Goal: Task Accomplishment & Management: Complete application form

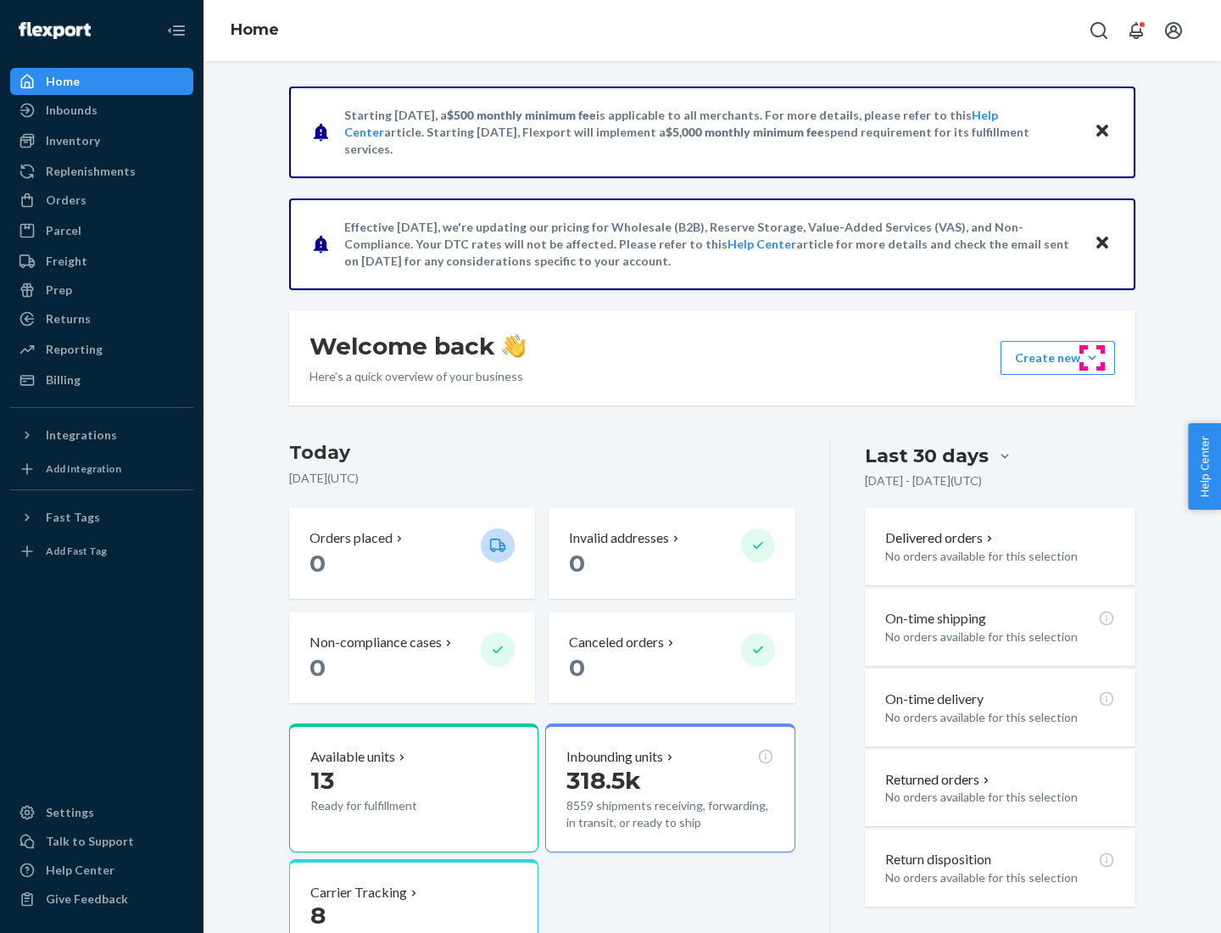
click at [1092, 358] on button "Create new Create new inbound Create new order Create new product" at bounding box center [1057, 358] width 114 height 34
click at [102, 110] on div "Inbounds" at bounding box center [102, 110] width 180 height 24
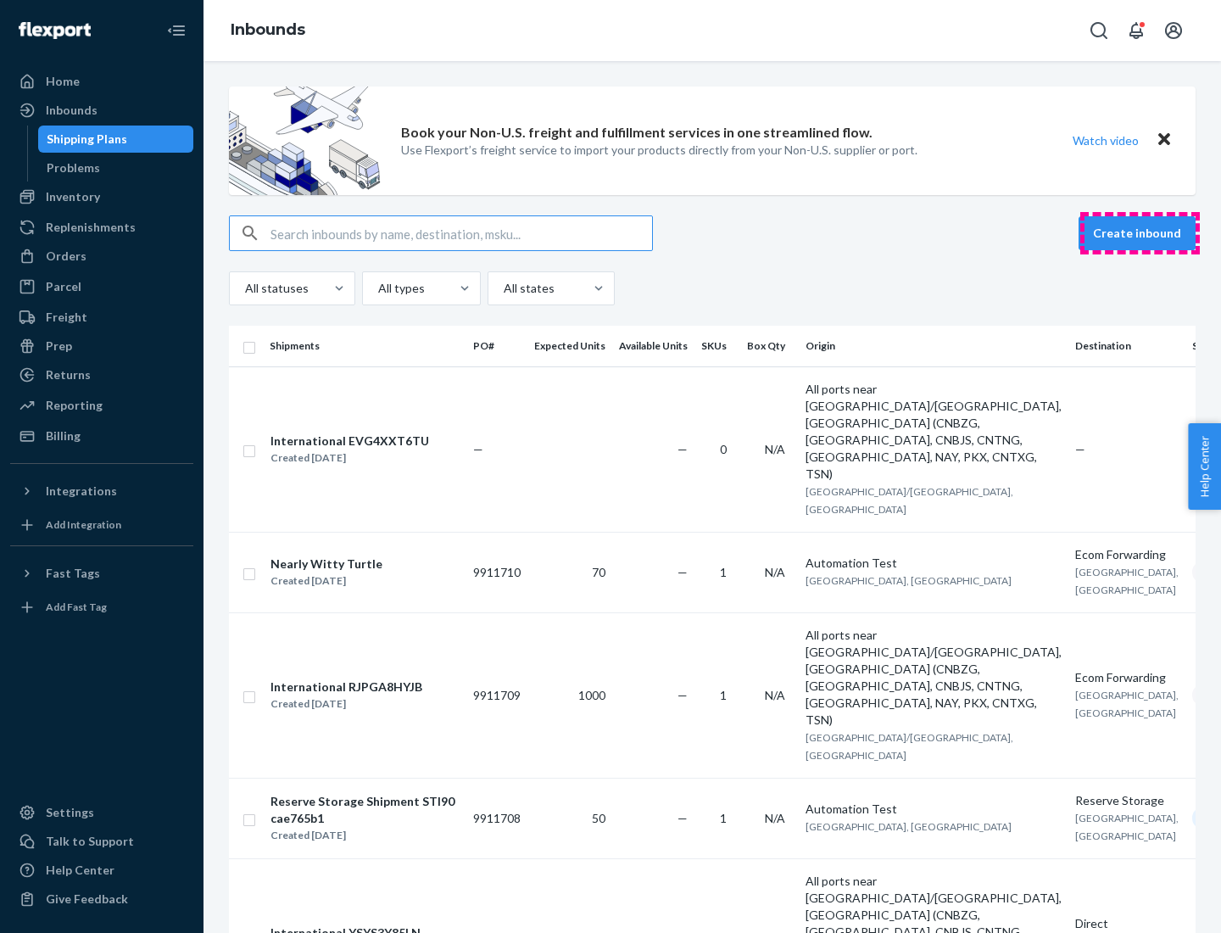
click at [1139, 233] on button "Create inbound" at bounding box center [1136, 233] width 117 height 34
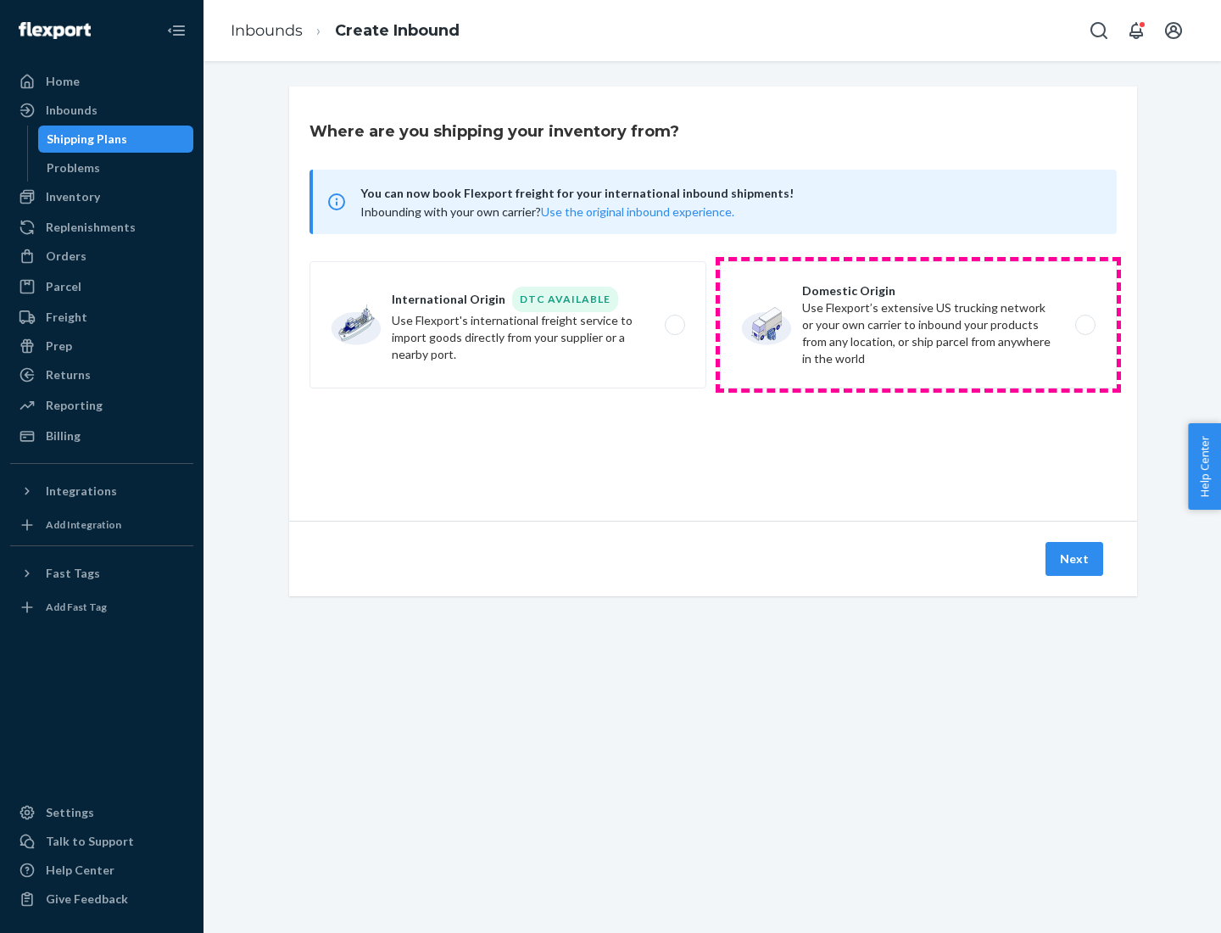
click at [918, 325] on label "Domestic Origin Use Flexport’s extensive US trucking network or your own carrie…" at bounding box center [918, 324] width 397 height 127
click at [1084, 325] on input "Domestic Origin Use Flexport’s extensive US trucking network or your own carrie…" at bounding box center [1089, 325] width 11 height 11
radio input "true"
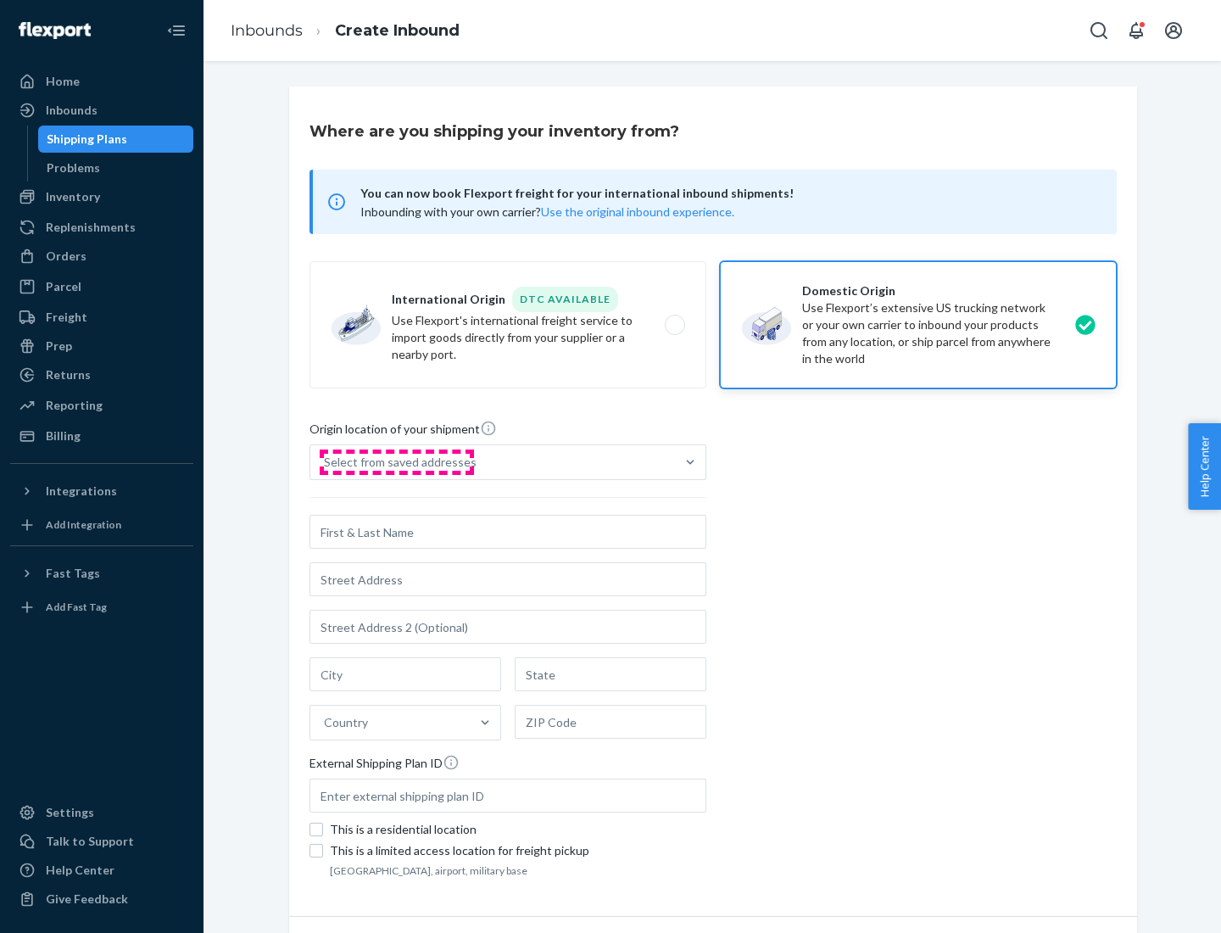
click at [396, 462] on div "Select from saved addresses" at bounding box center [400, 462] width 153 height 17
click at [326, 462] on input "Select from saved addresses" at bounding box center [325, 462] width 2 height 17
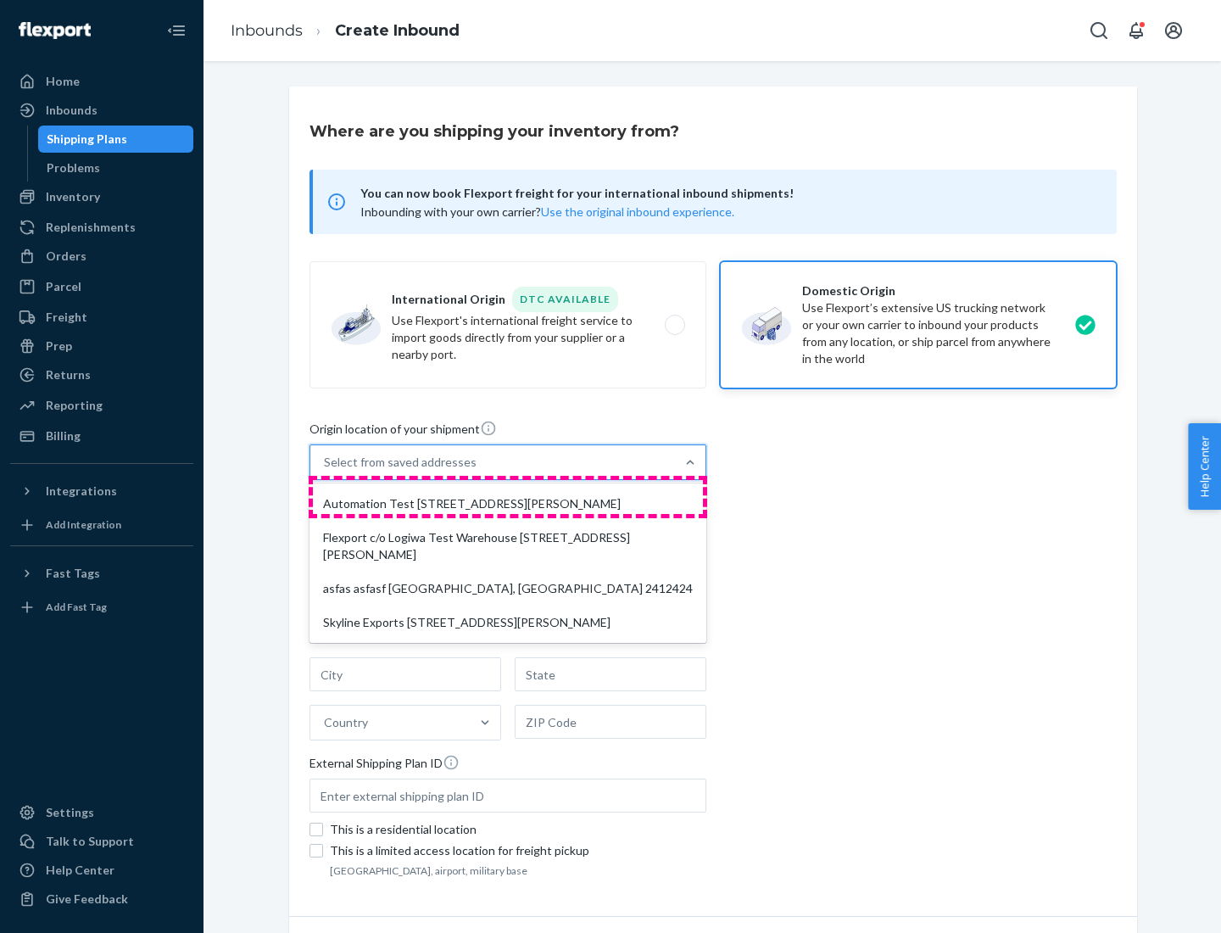
scroll to position [7, 0]
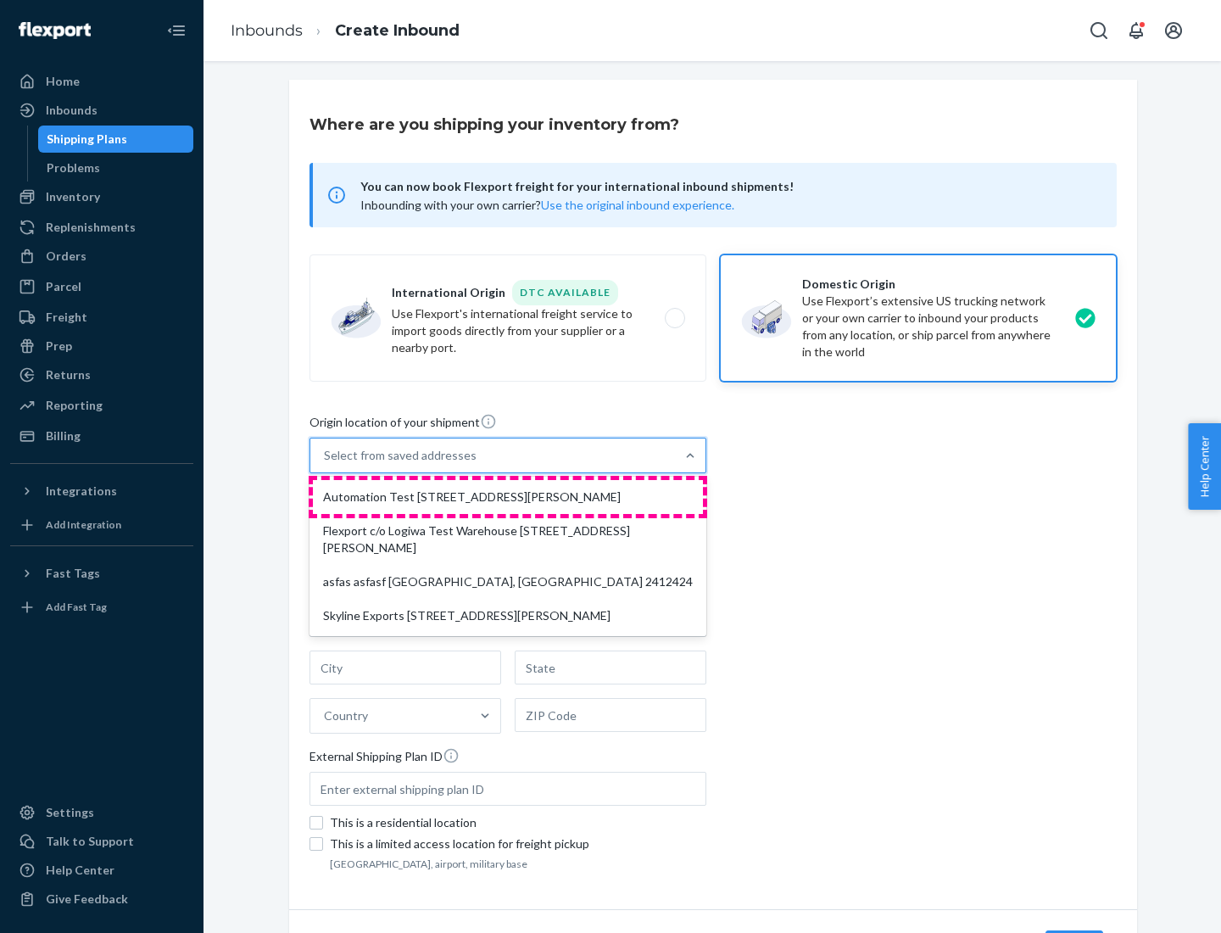
click at [508, 497] on div "Automation Test [STREET_ADDRESS][PERSON_NAME]" at bounding box center [508, 497] width 390 height 34
click at [326, 464] on input "option Automation Test [STREET_ADDRESS][PERSON_NAME] focused, 1 of 4. 4 results…" at bounding box center [325, 455] width 2 height 17
type input "Automation Test"
type input "9th Floor"
type input "[GEOGRAPHIC_DATA]"
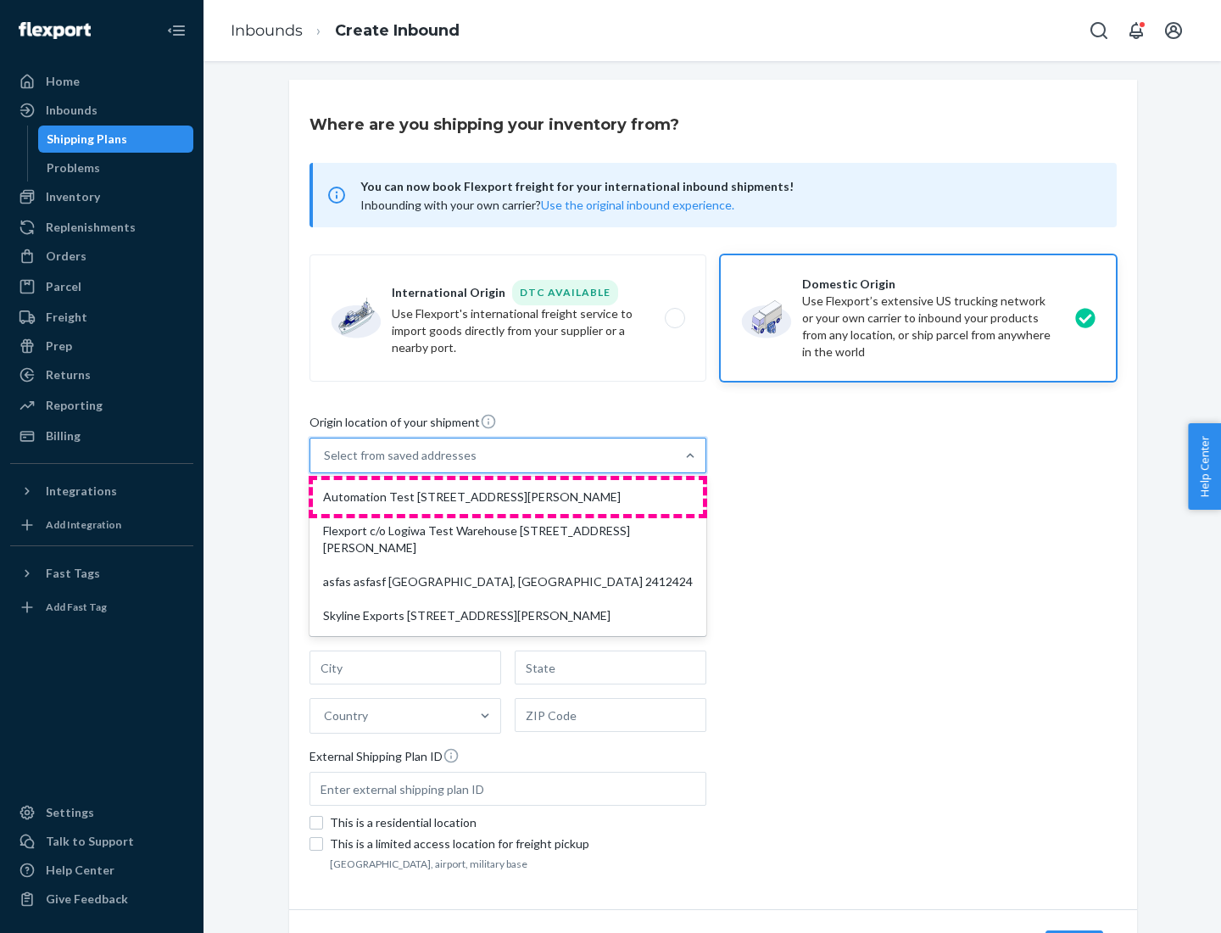
type input "CA"
type input "94104"
type input "[STREET_ADDRESS][PERSON_NAME]"
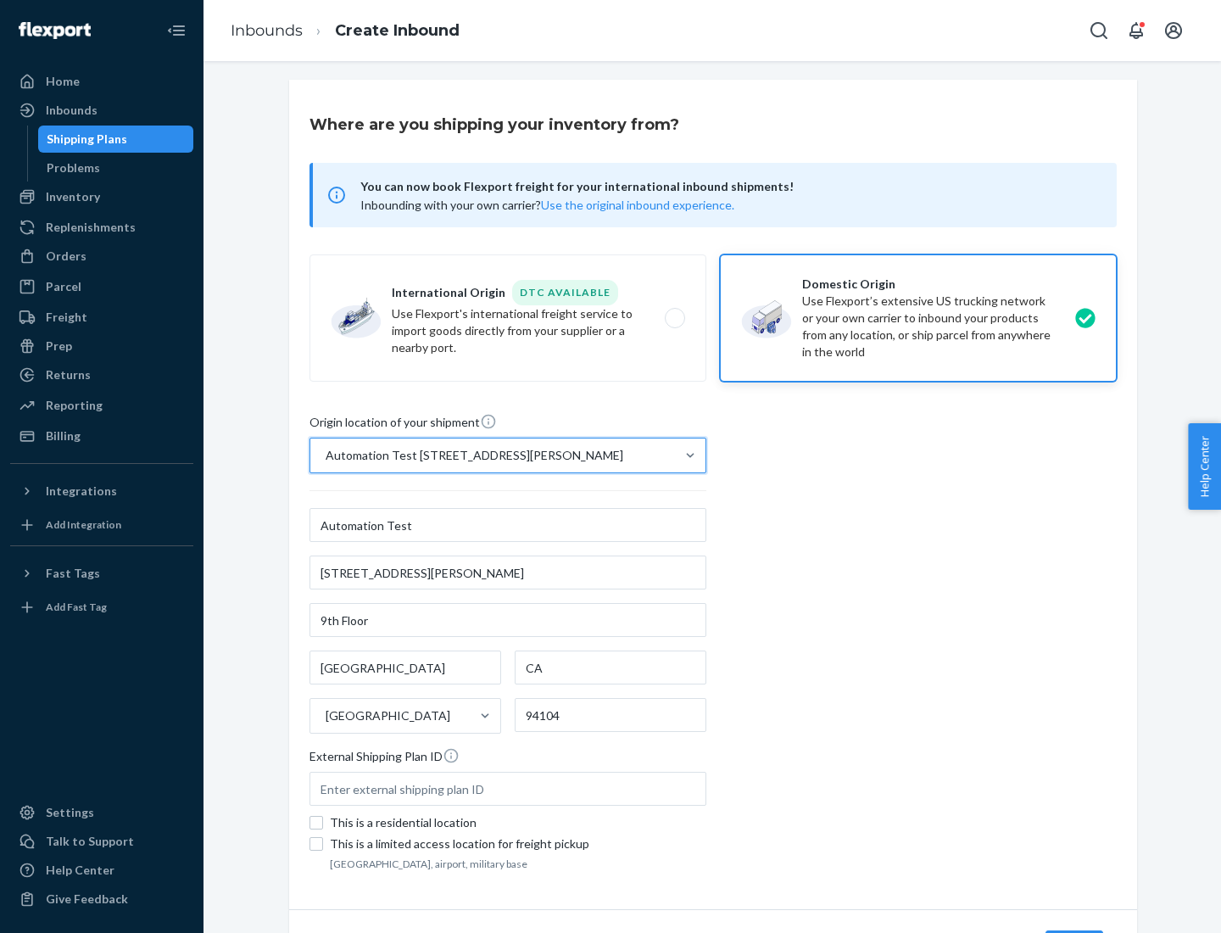
scroll to position [99, 0]
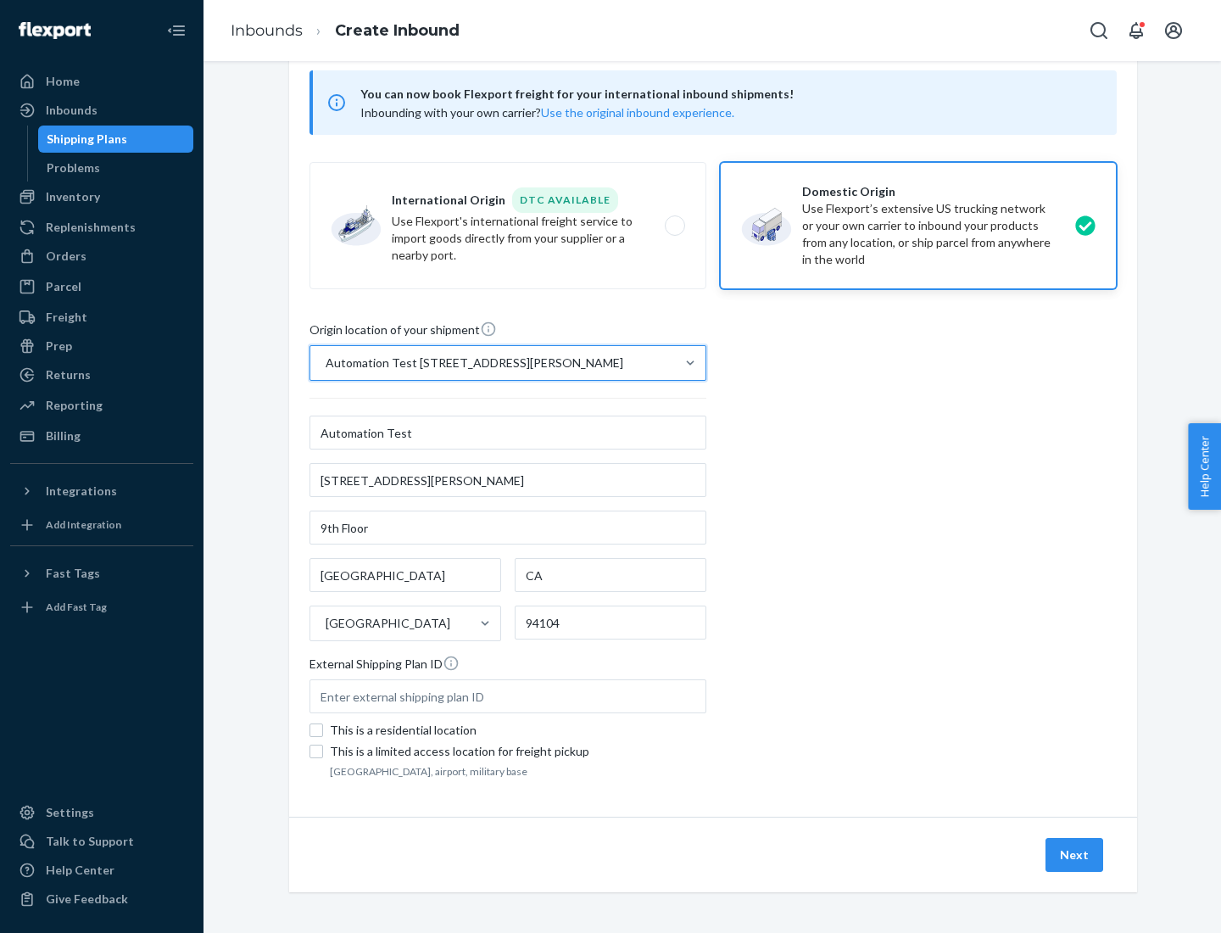
click at [1075, 855] on button "Next" at bounding box center [1074, 855] width 58 height 34
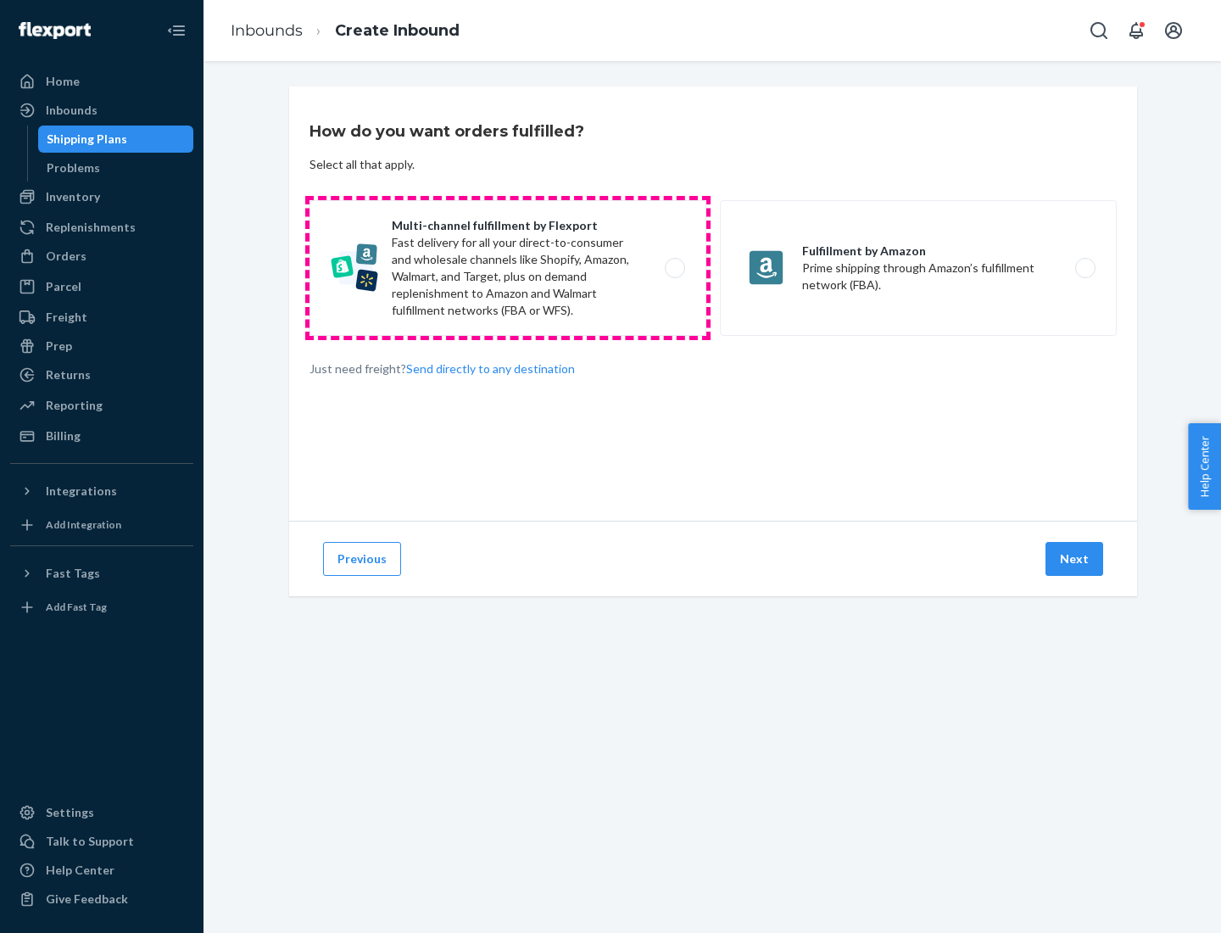
click at [508, 268] on label "Multi-channel fulfillment by Flexport Fast delivery for all your direct-to-cons…" at bounding box center [507, 268] width 397 height 136
click at [674, 268] on input "Multi-channel fulfillment by Flexport Fast delivery for all your direct-to-cons…" at bounding box center [679, 268] width 11 height 11
radio input "true"
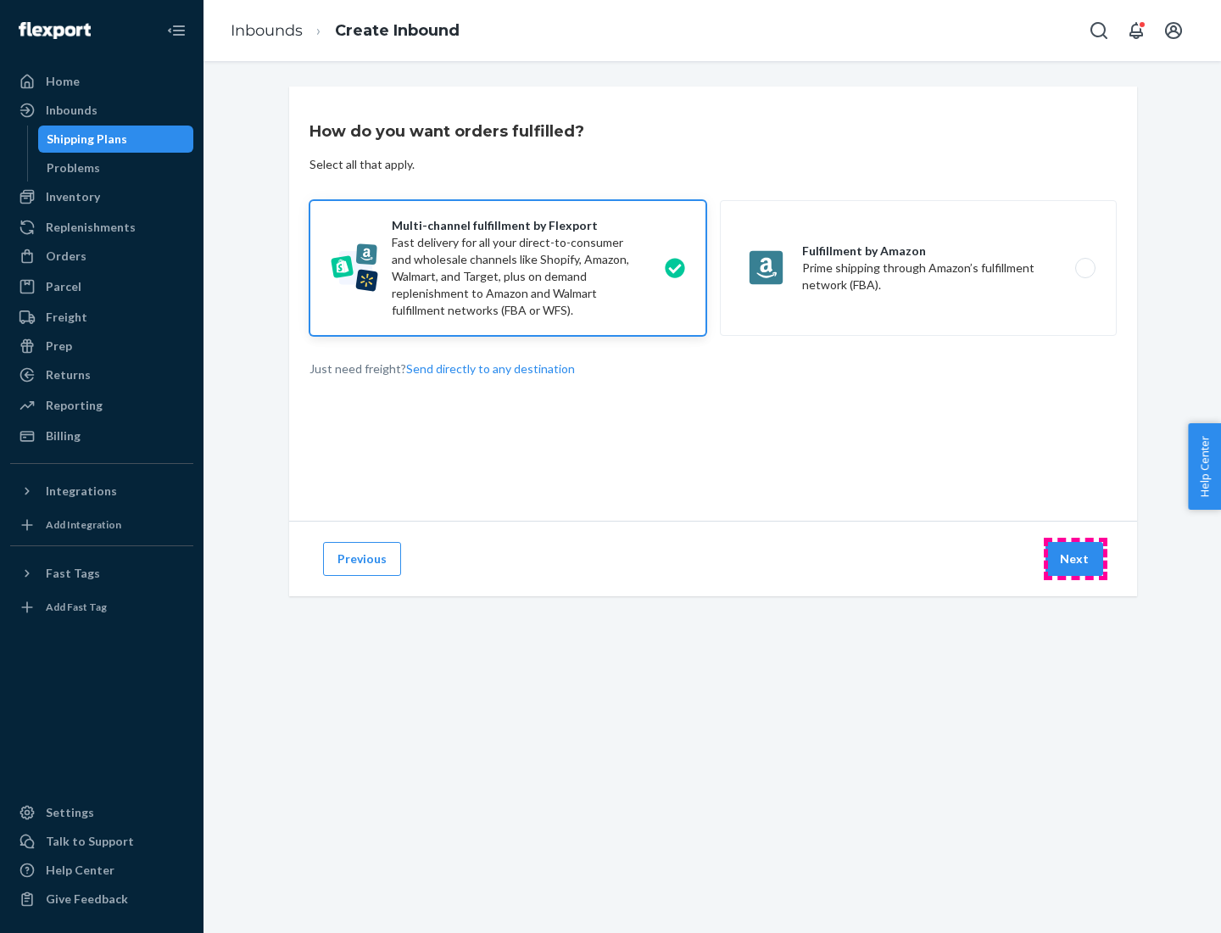
click at [1075, 559] on button "Next" at bounding box center [1074, 559] width 58 height 34
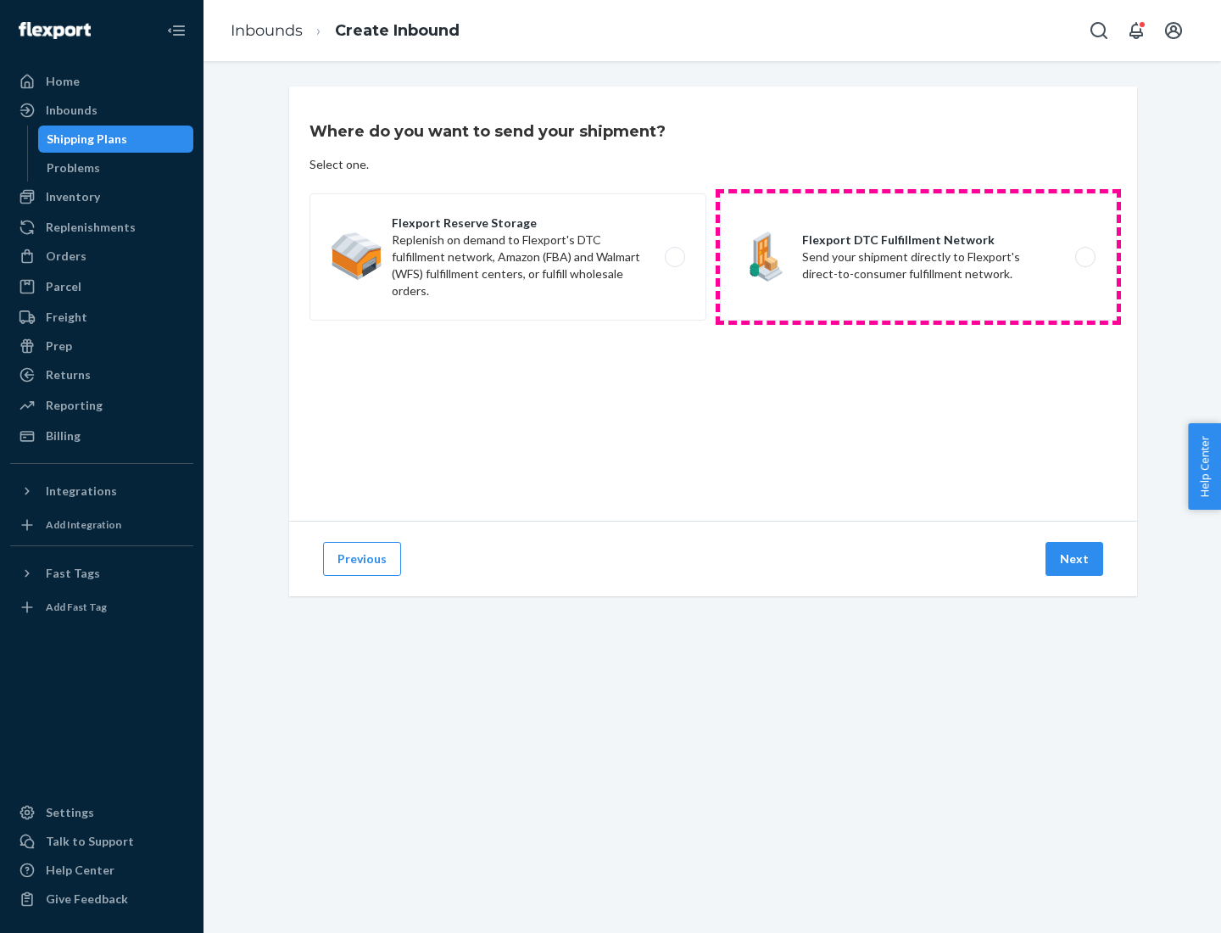
click at [918, 257] on label "Flexport DTC Fulfillment Network Send your shipment directly to Flexport's dire…" at bounding box center [918, 256] width 397 height 127
click at [1084, 257] on input "Flexport DTC Fulfillment Network Send your shipment directly to Flexport's dire…" at bounding box center [1089, 257] width 11 height 11
radio input "true"
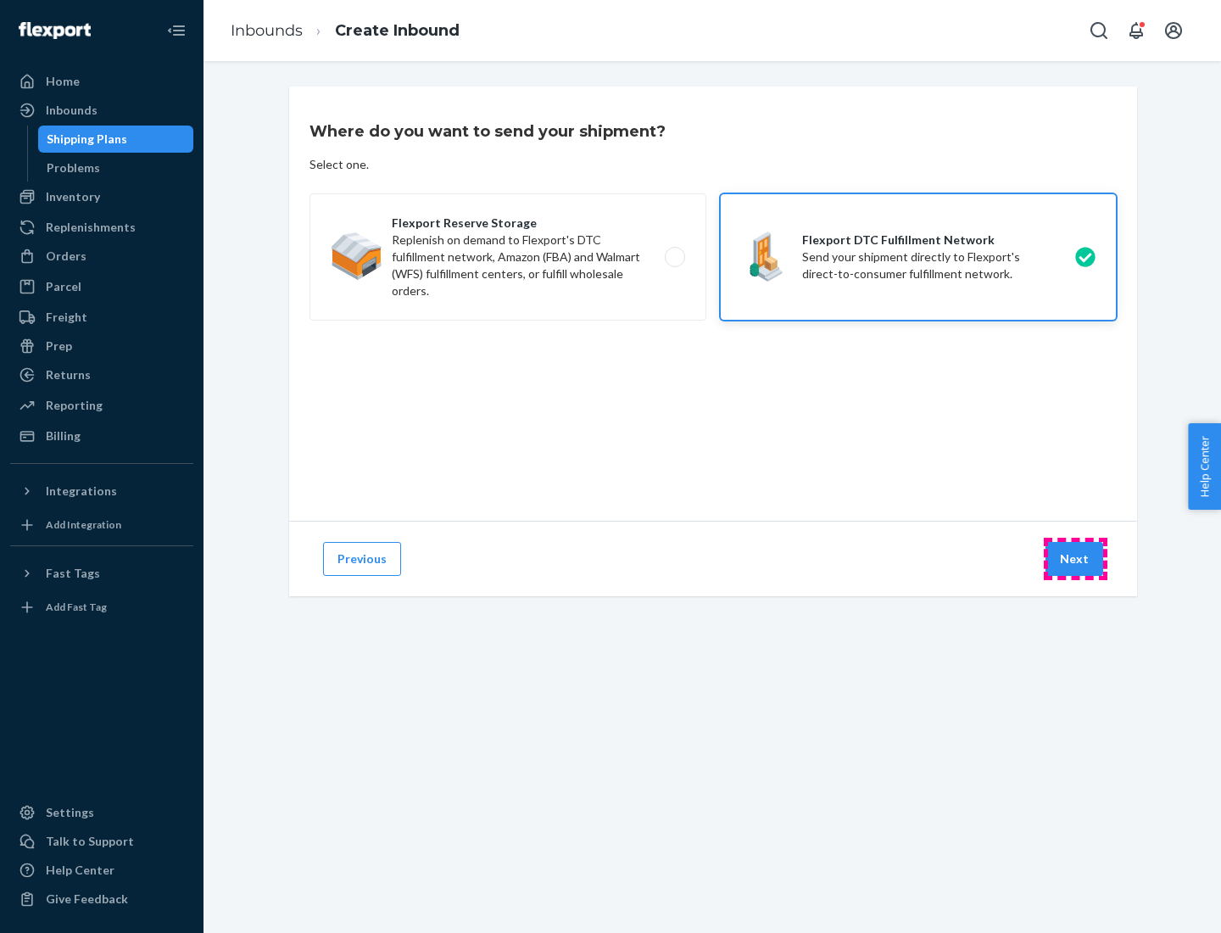
click at [1075, 559] on button "Next" at bounding box center [1074, 559] width 58 height 34
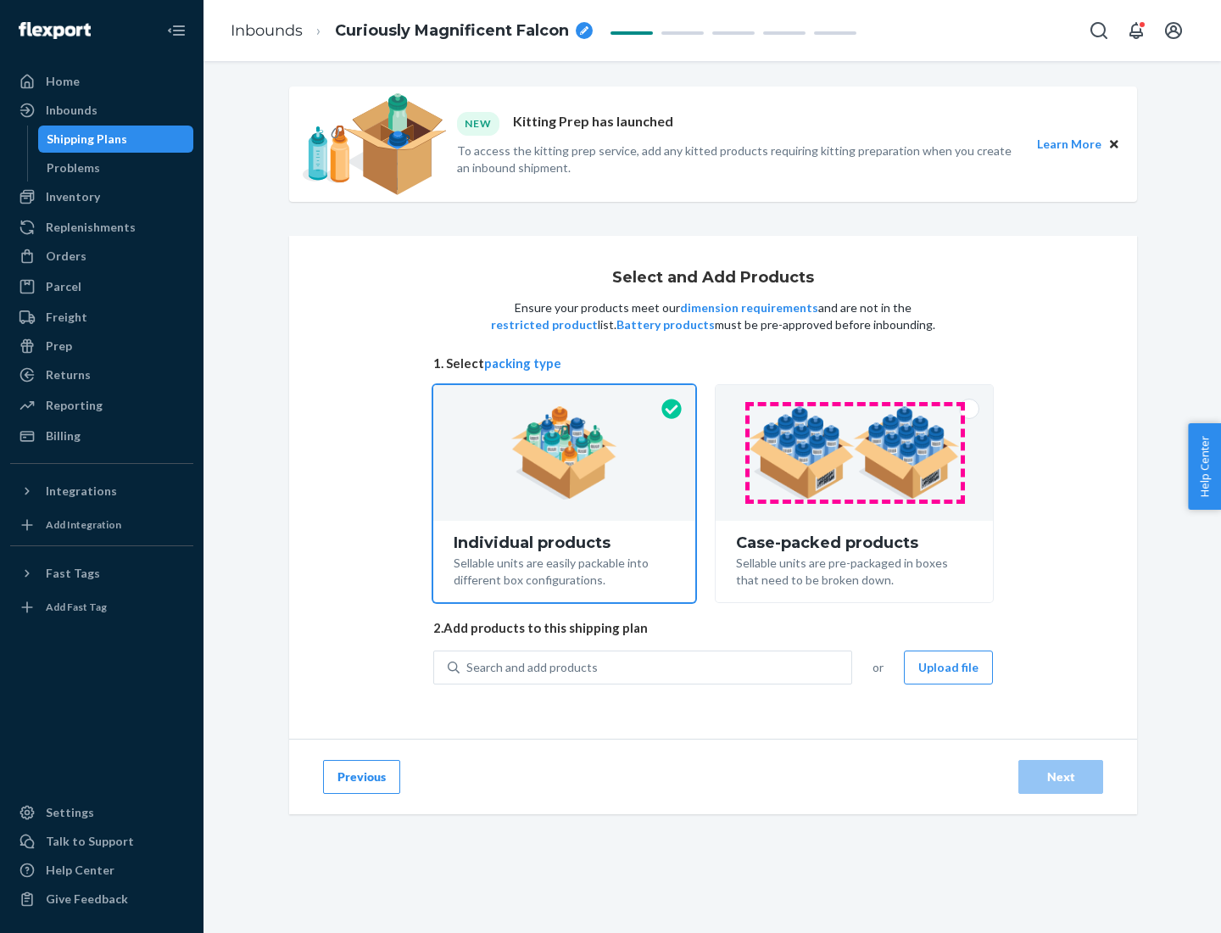
click at [855, 453] on img at bounding box center [854, 452] width 211 height 93
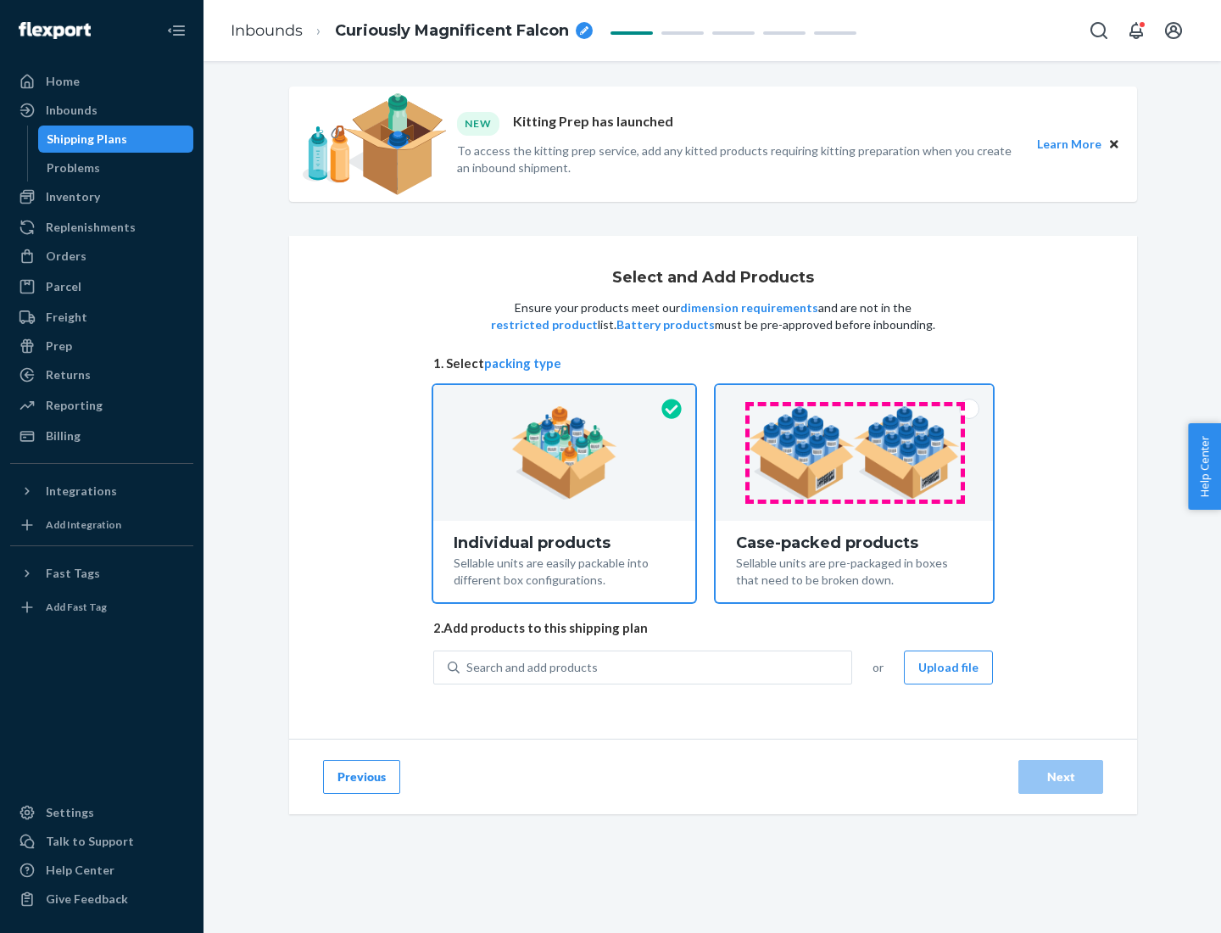
click at [855, 396] on input "Case-packed products Sellable units are pre-packaged in boxes that need to be b…" at bounding box center [854, 390] width 11 height 11
radio input "true"
radio input "false"
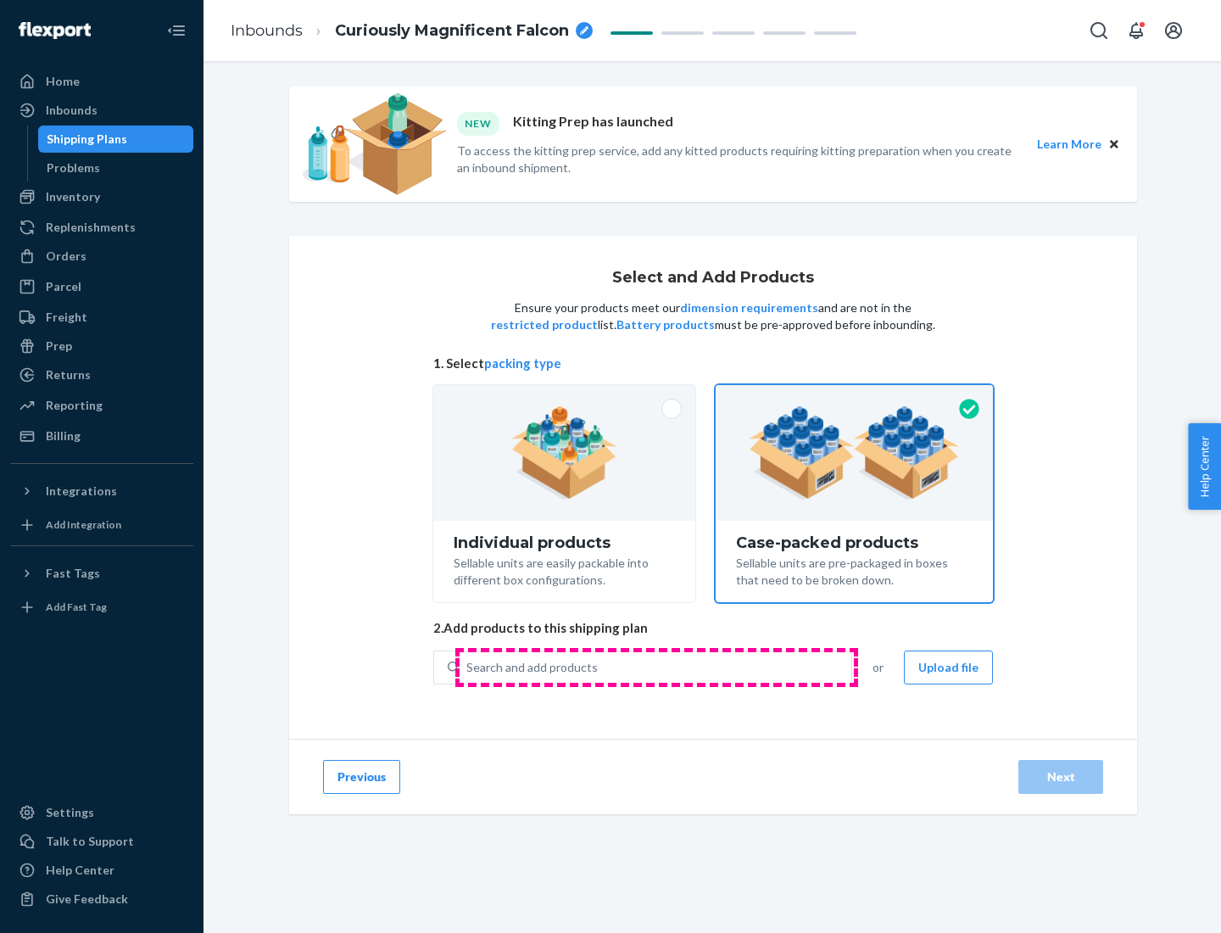
click at [656, 666] on div "Search and add products" at bounding box center [656, 667] width 392 height 31
click at [468, 666] on input "Search and add products" at bounding box center [467, 667] width 2 height 17
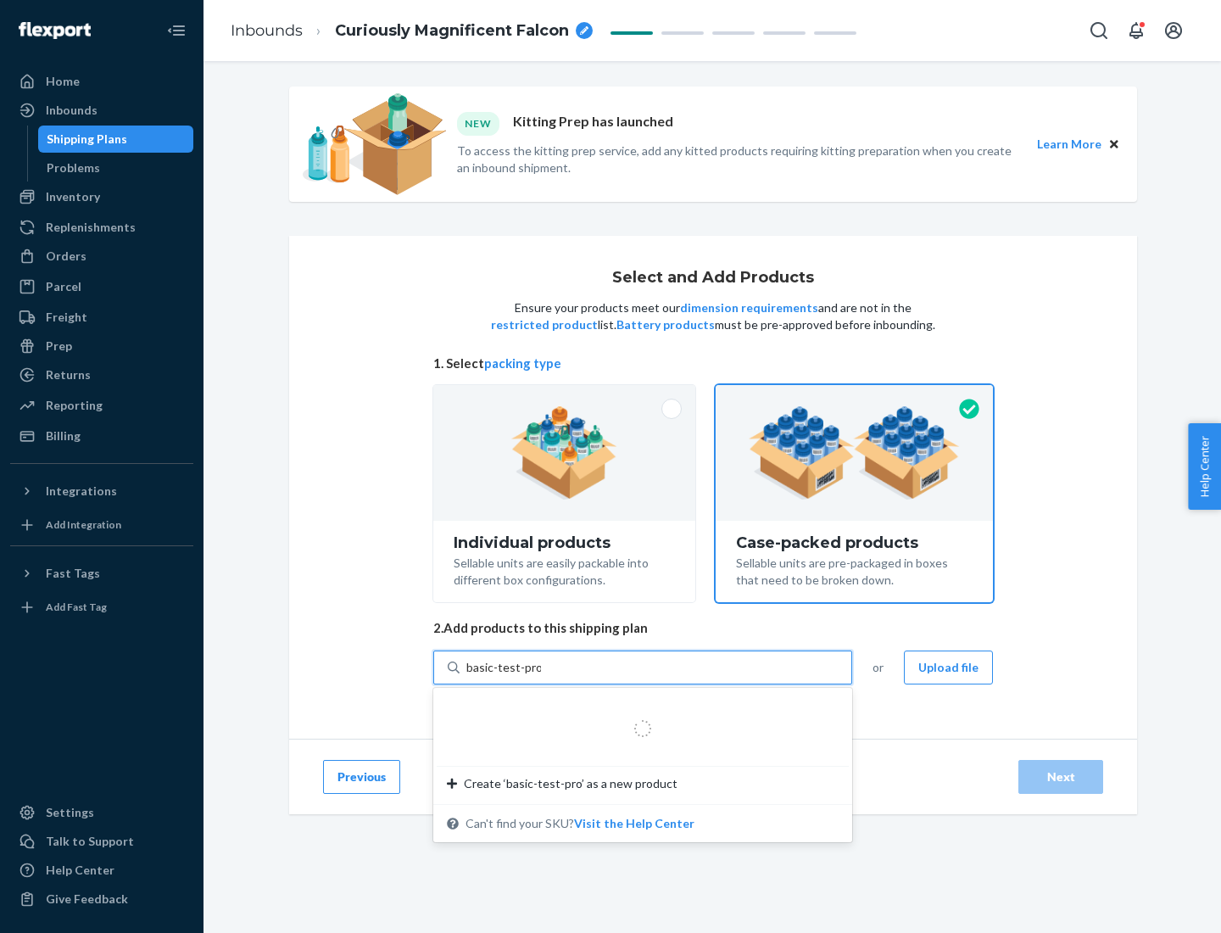
type input "basic-test-product-1"
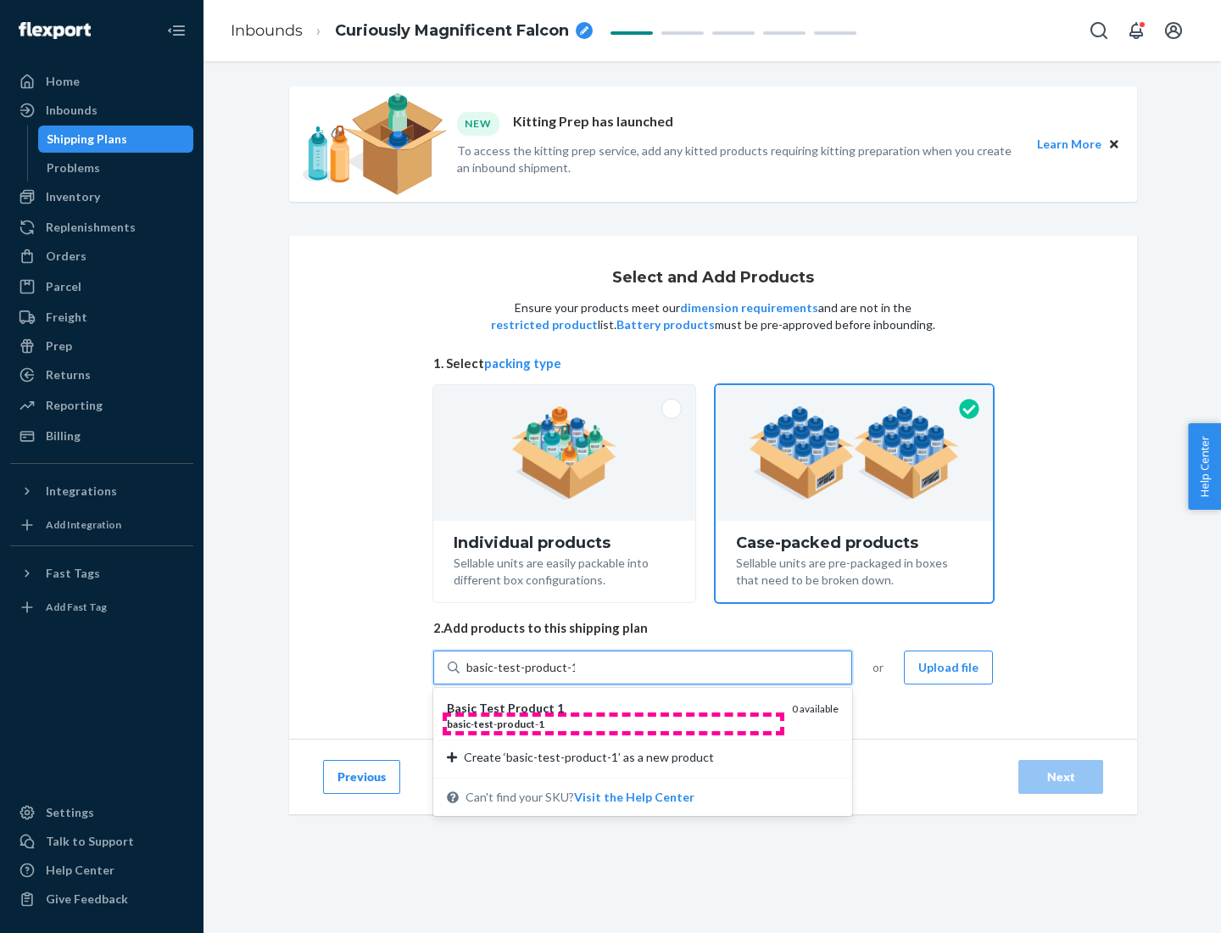
click at [613, 723] on div "basic - test - product - 1" at bounding box center [612, 723] width 331 height 14
click at [575, 676] on input "basic-test-product-1" at bounding box center [520, 667] width 109 height 17
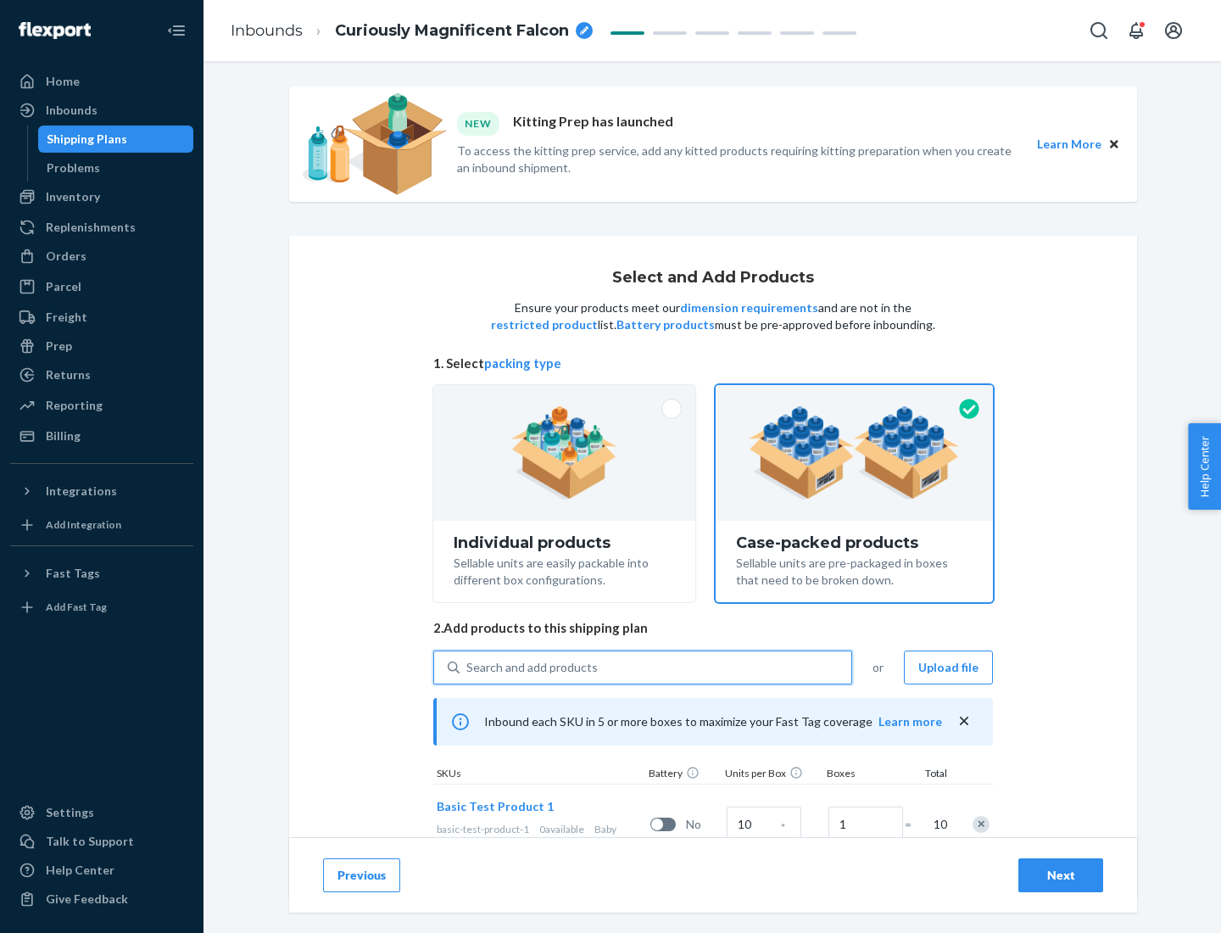
scroll to position [61, 0]
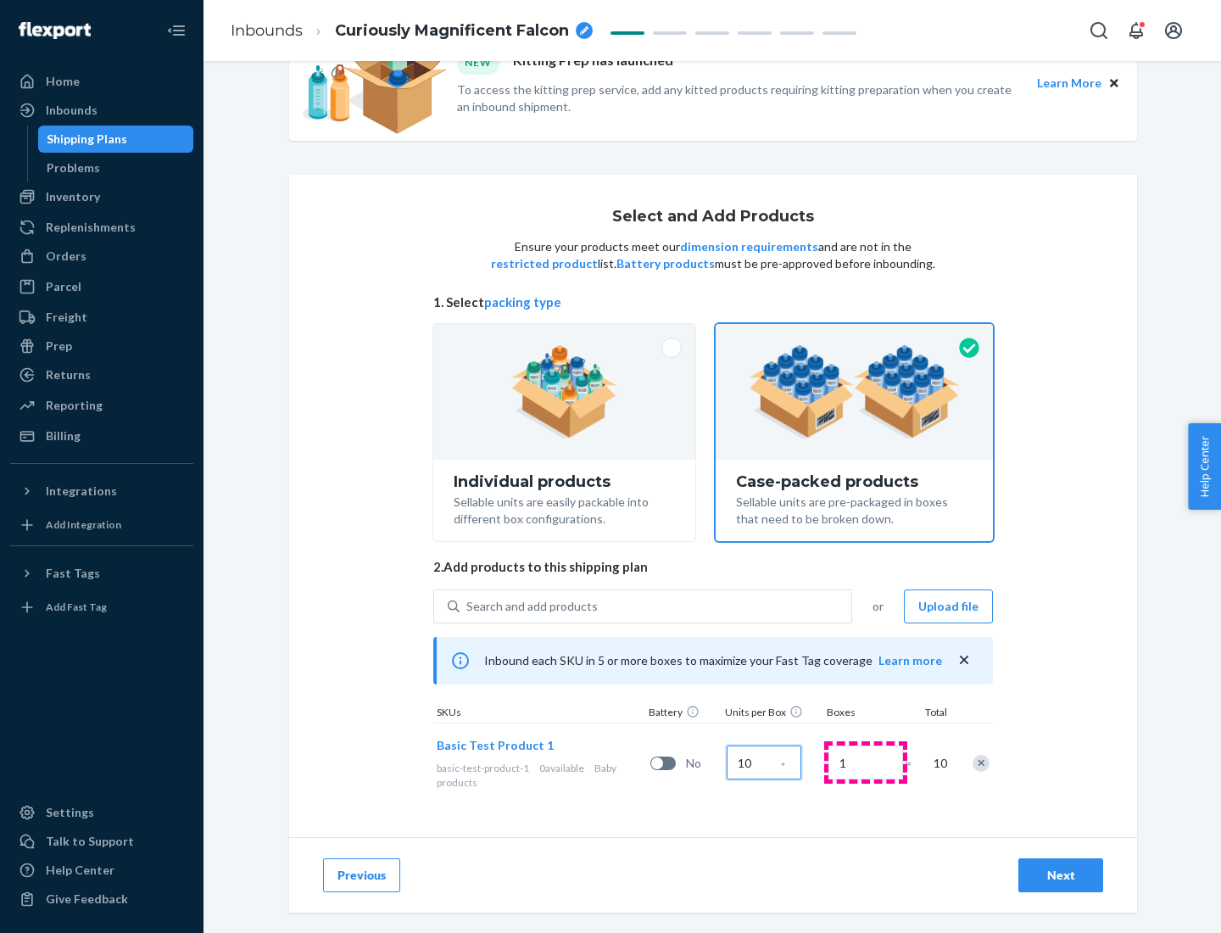
type input "10"
type input "7"
click at [1061, 875] on div "Next" at bounding box center [1061, 874] width 56 height 17
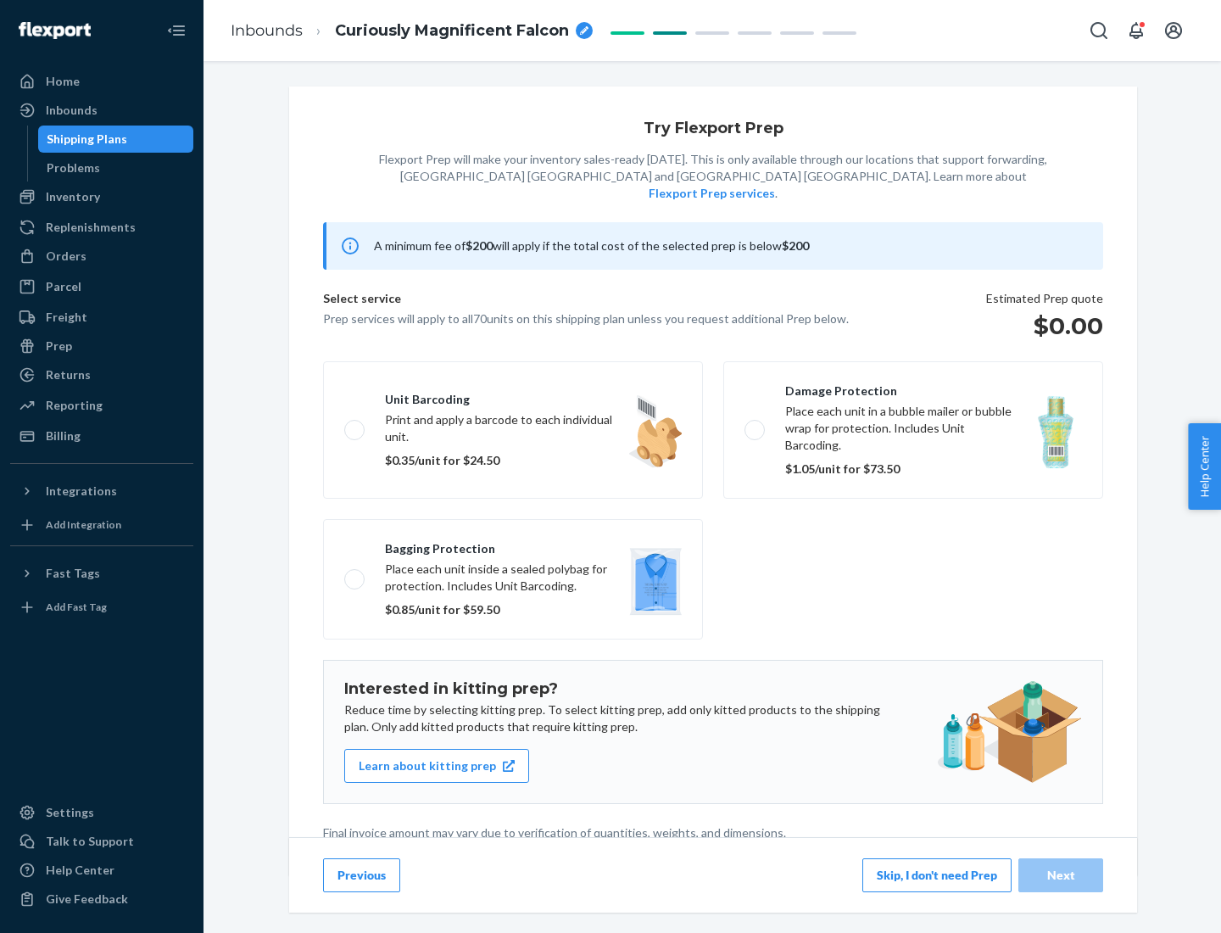
scroll to position [4, 0]
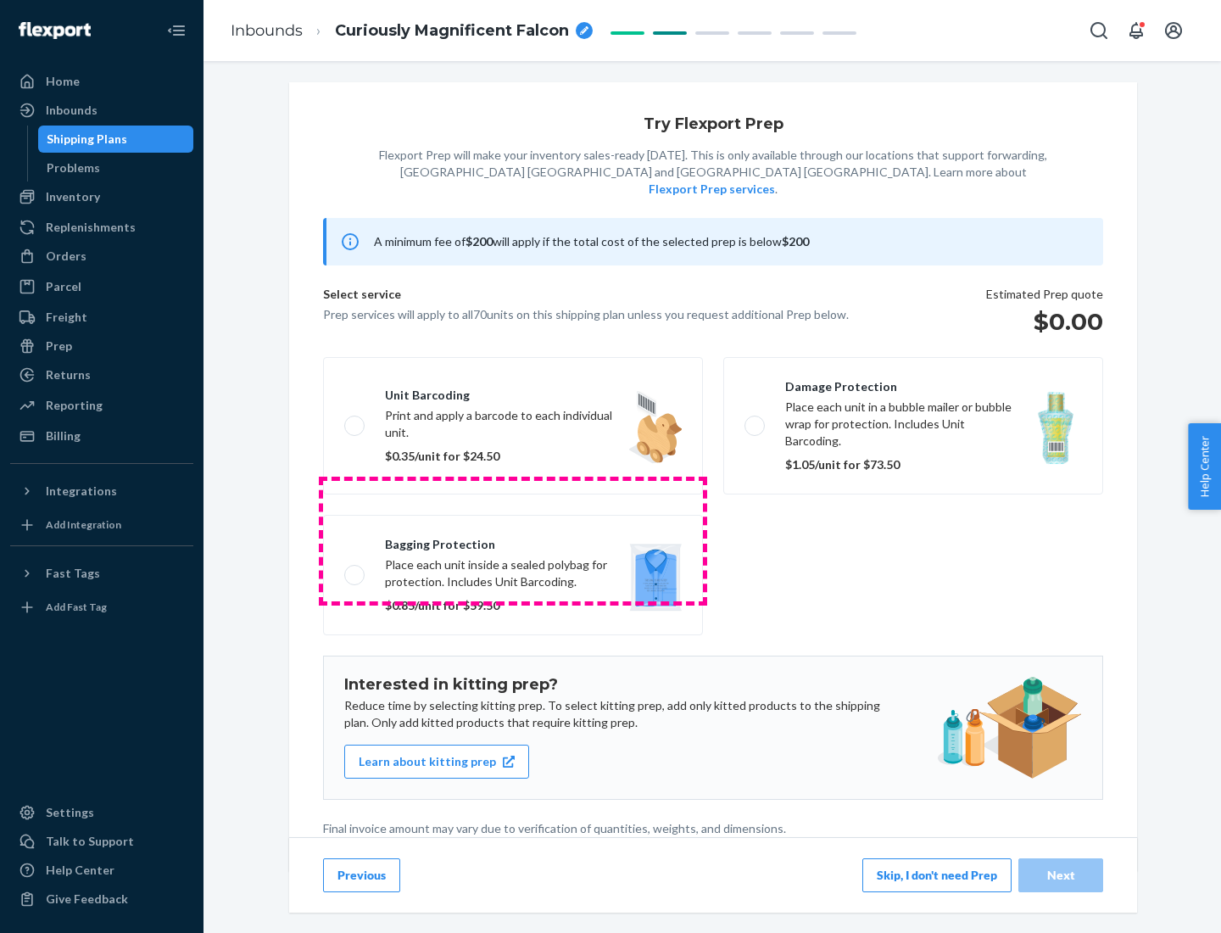
click at [513, 540] on label "Bagging protection Place each unit inside a sealed polybag for protection. Incl…" at bounding box center [513, 575] width 380 height 120
click at [355, 569] on input "Bagging protection Place each unit inside a sealed polybag for protection. Incl…" at bounding box center [349, 574] width 11 height 11
checkbox input "true"
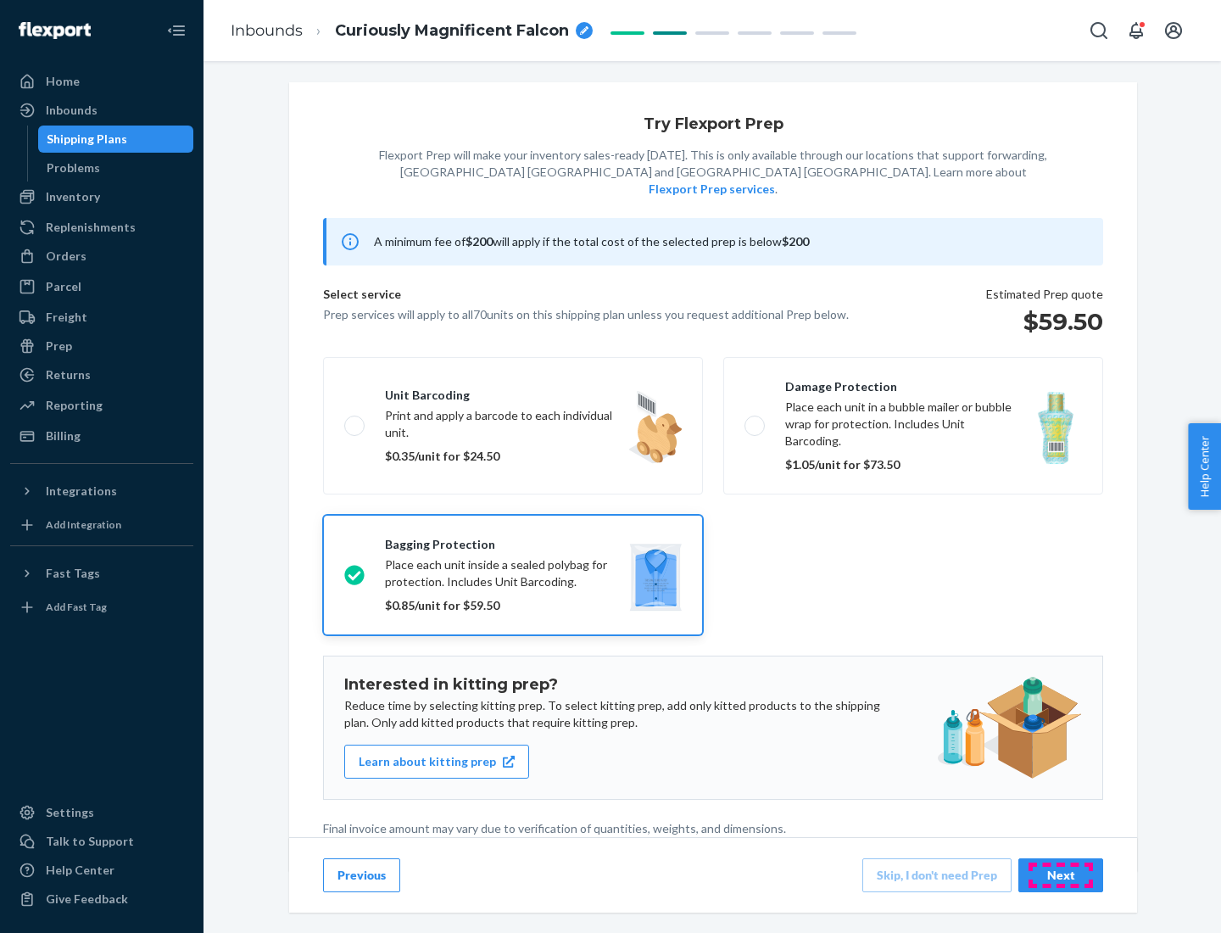
click at [1061, 874] on div "Next" at bounding box center [1061, 874] width 56 height 17
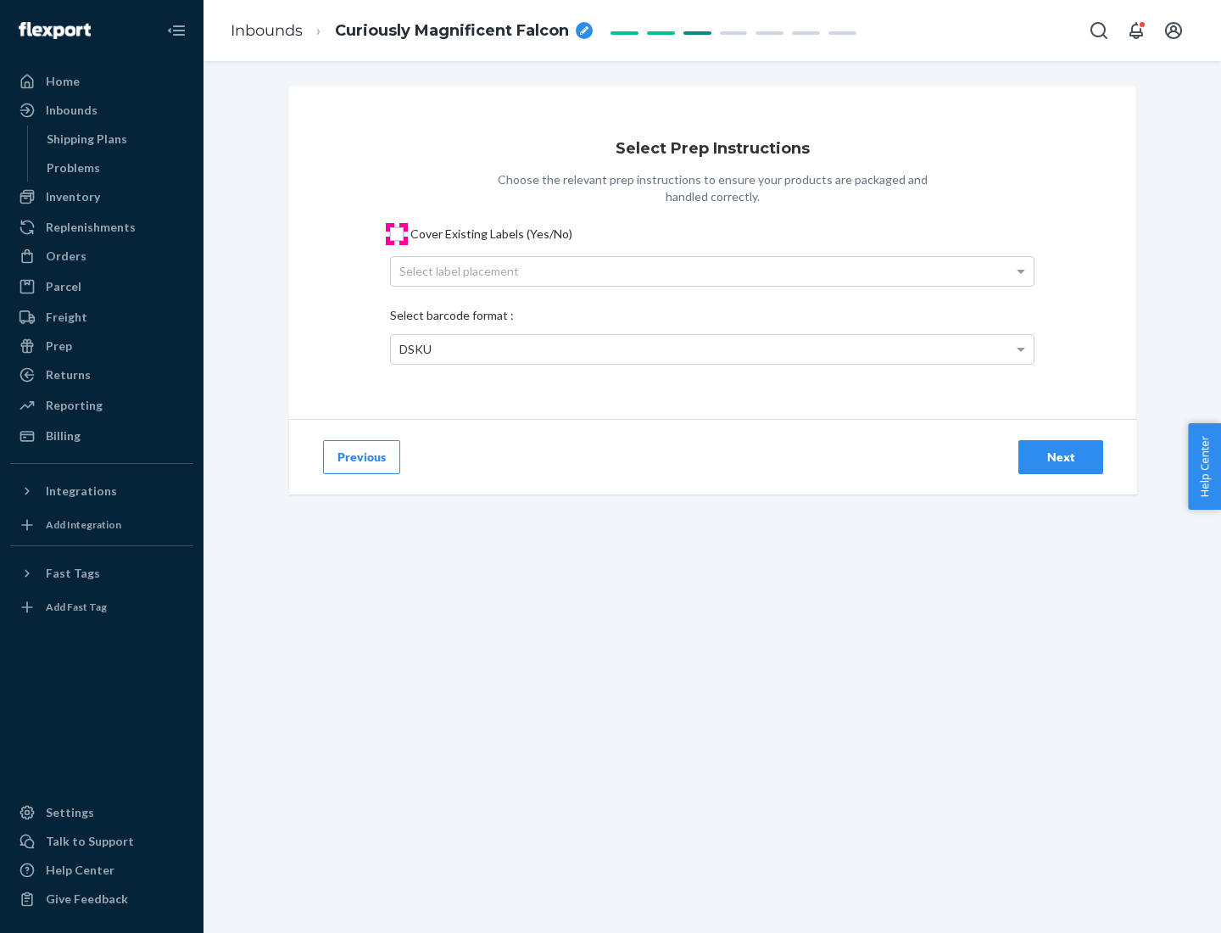
click at [397, 233] on input "Cover Existing Labels (Yes/No)" at bounding box center [397, 234] width 14 height 14
checkbox input "true"
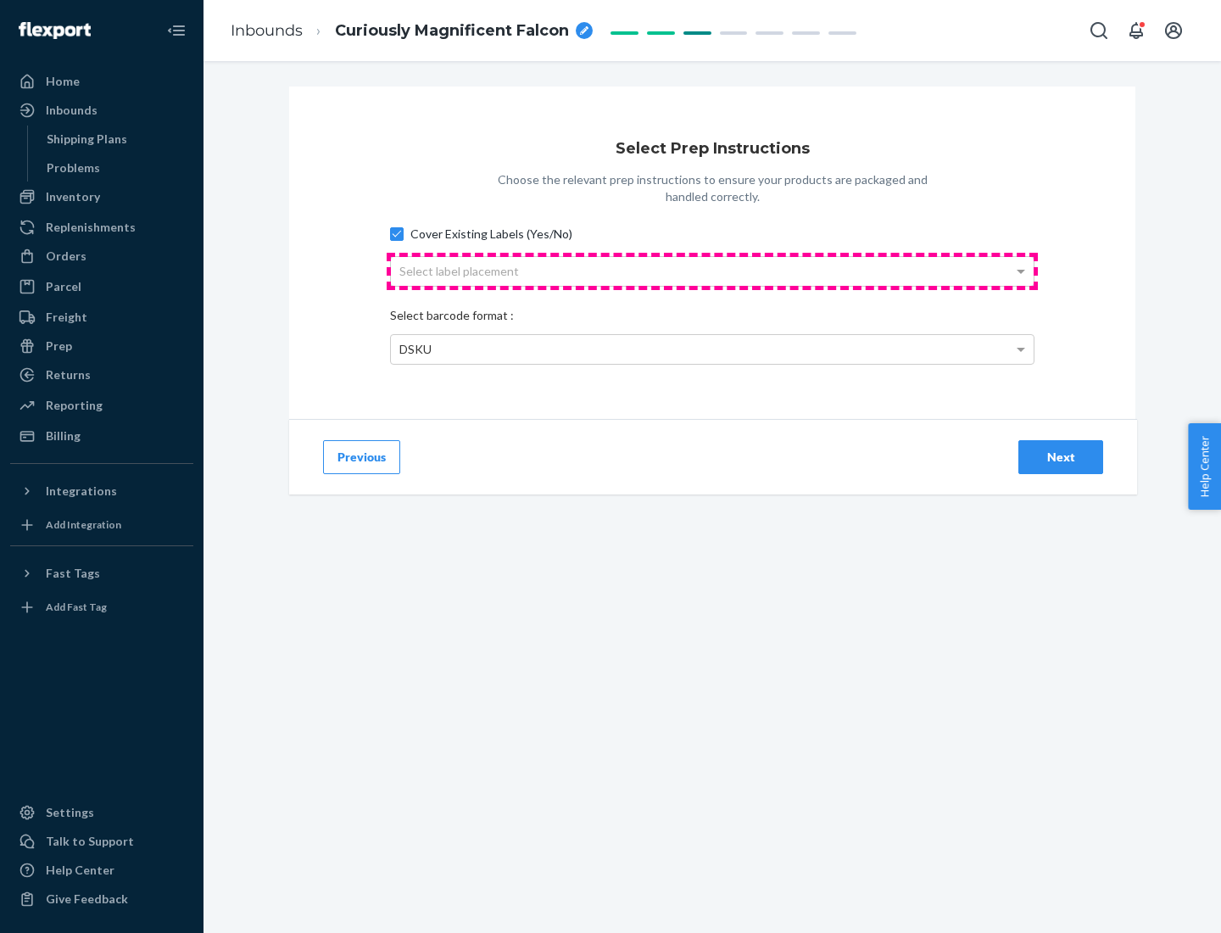
click at [712, 270] on div "Select label placement" at bounding box center [712, 271] width 643 height 29
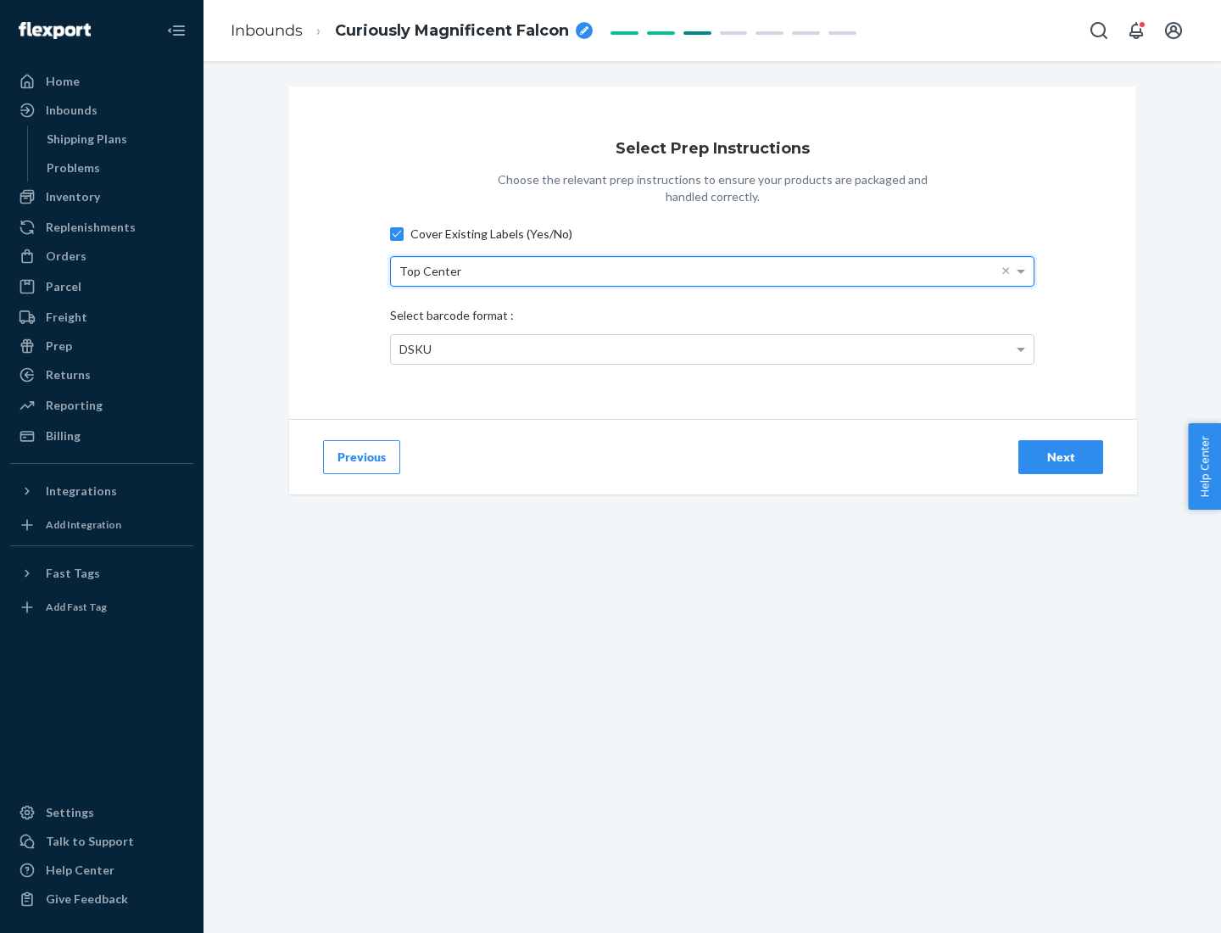
click at [712, 348] on div "DSKU" at bounding box center [712, 349] width 643 height 29
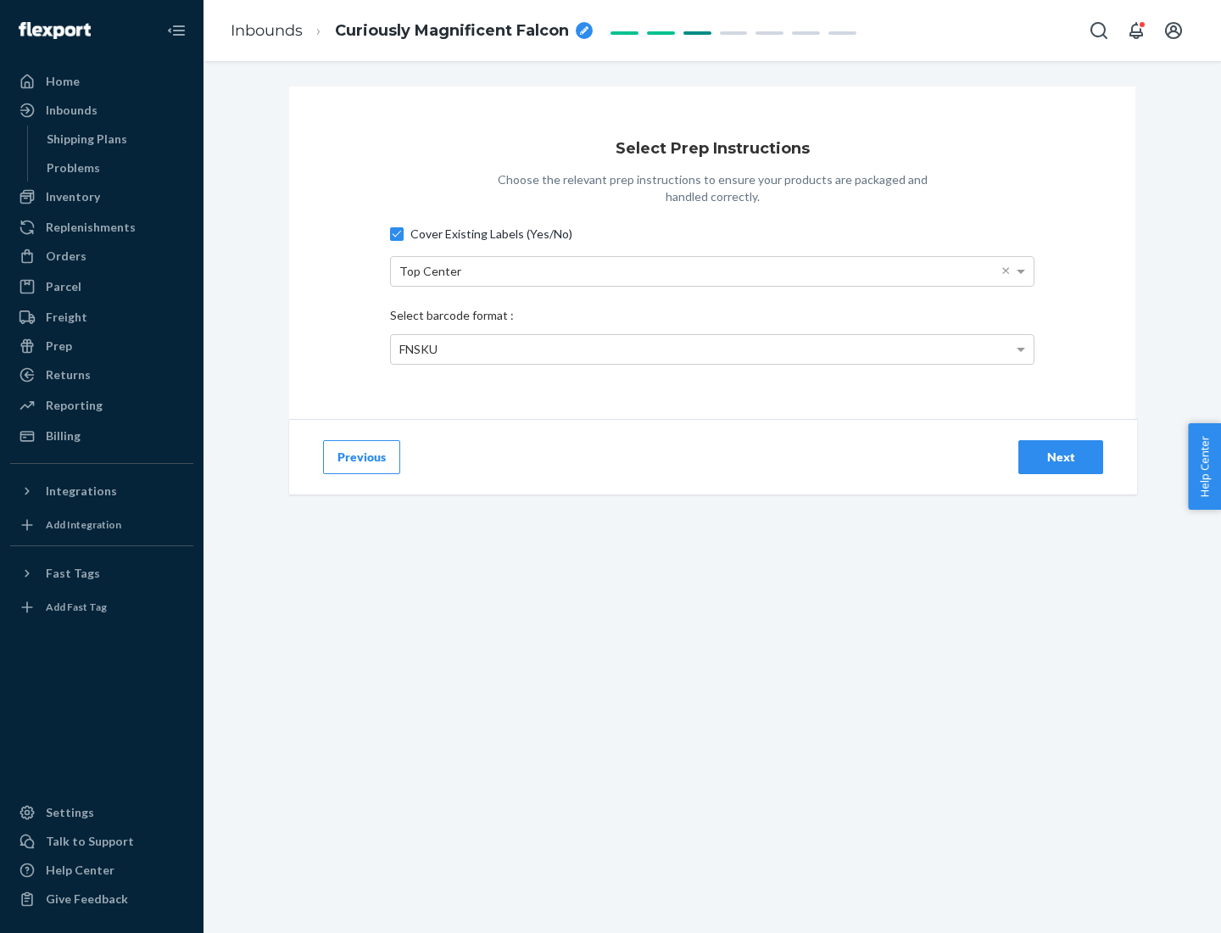
click at [1061, 456] on div "Next" at bounding box center [1061, 456] width 56 height 17
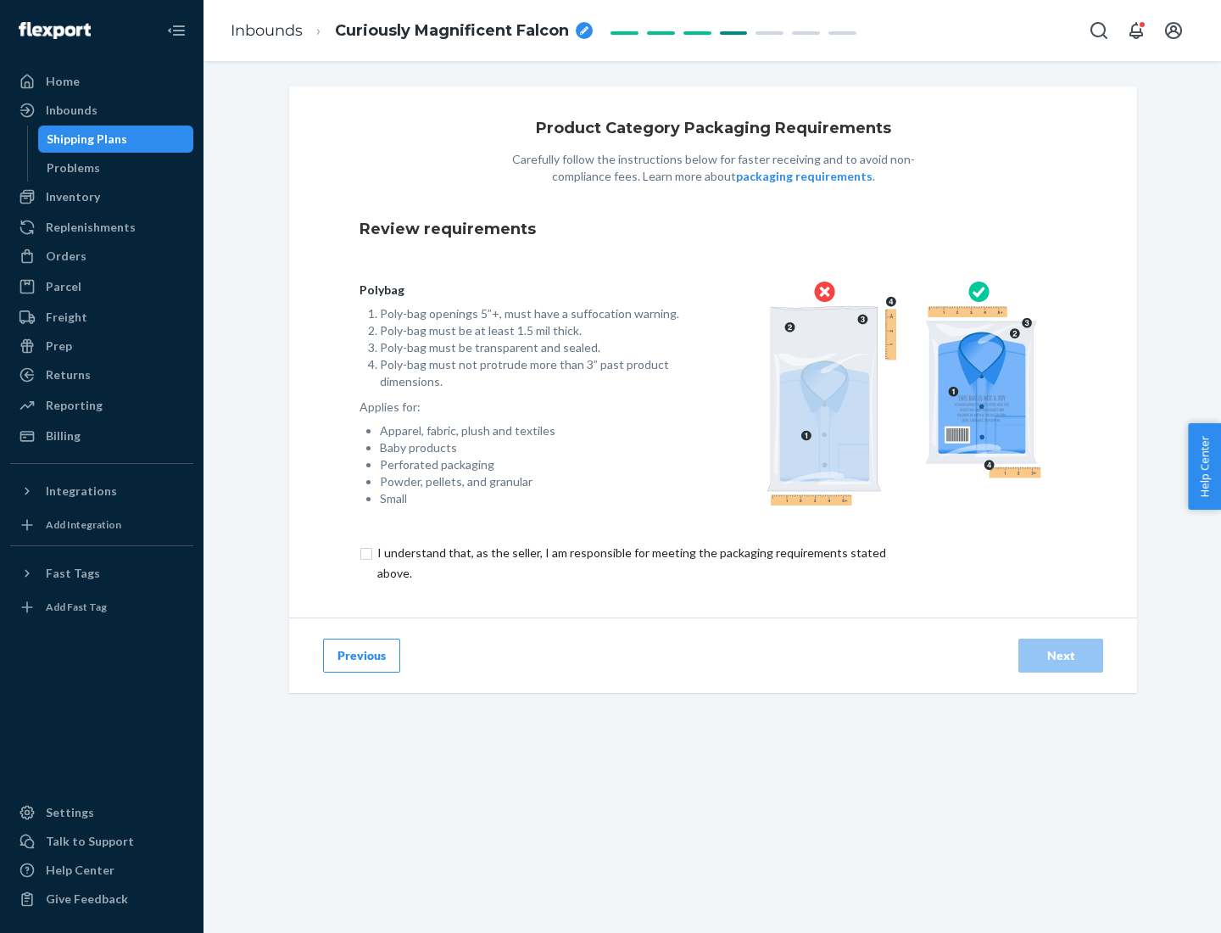
click at [630, 562] on input "checkbox" at bounding box center [641, 563] width 564 height 41
checkbox input "true"
click at [1061, 654] on div "Next" at bounding box center [1061, 655] width 56 height 17
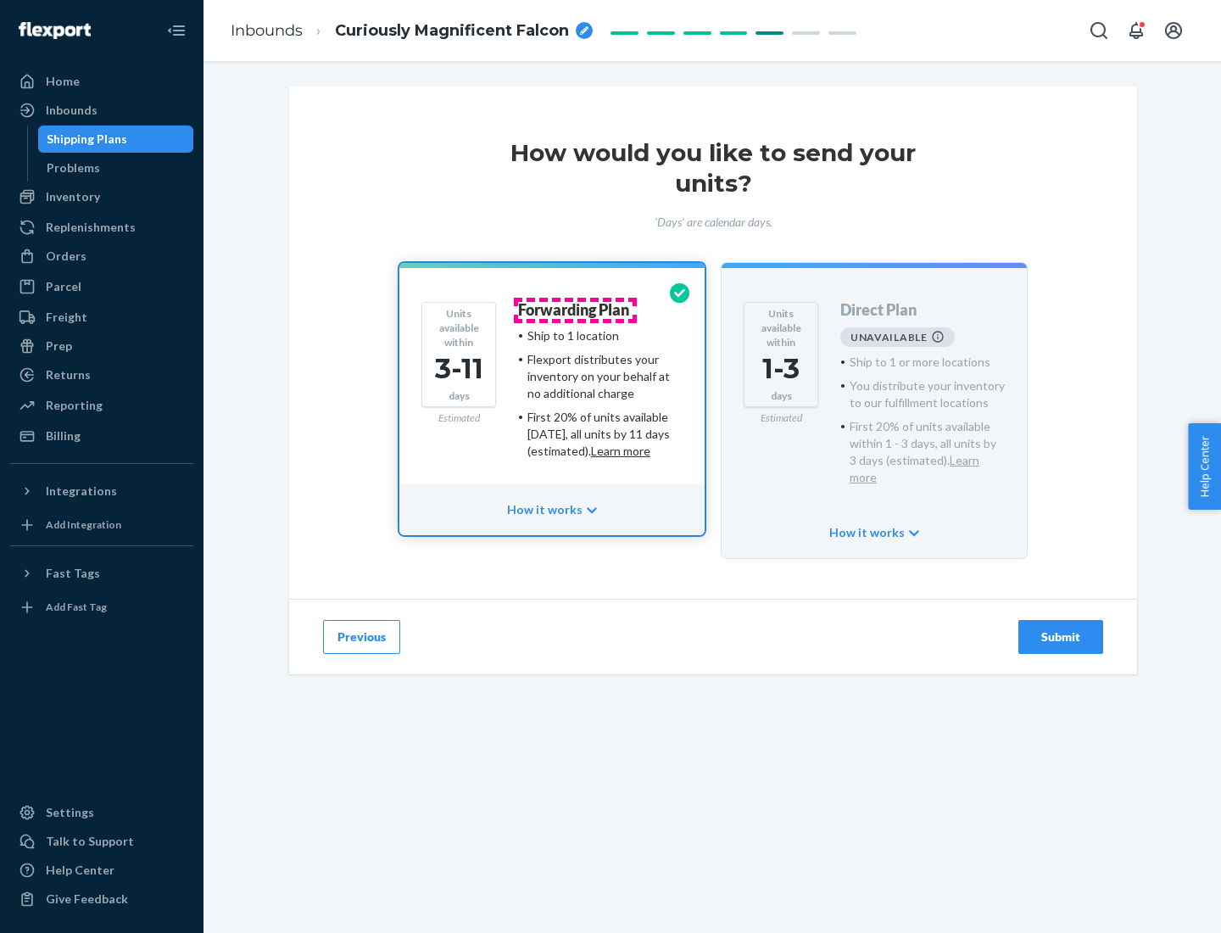
click at [575, 309] on h4 "Forwarding Plan" at bounding box center [573, 310] width 111 height 17
click at [1061, 628] on div "Submit" at bounding box center [1061, 636] width 56 height 17
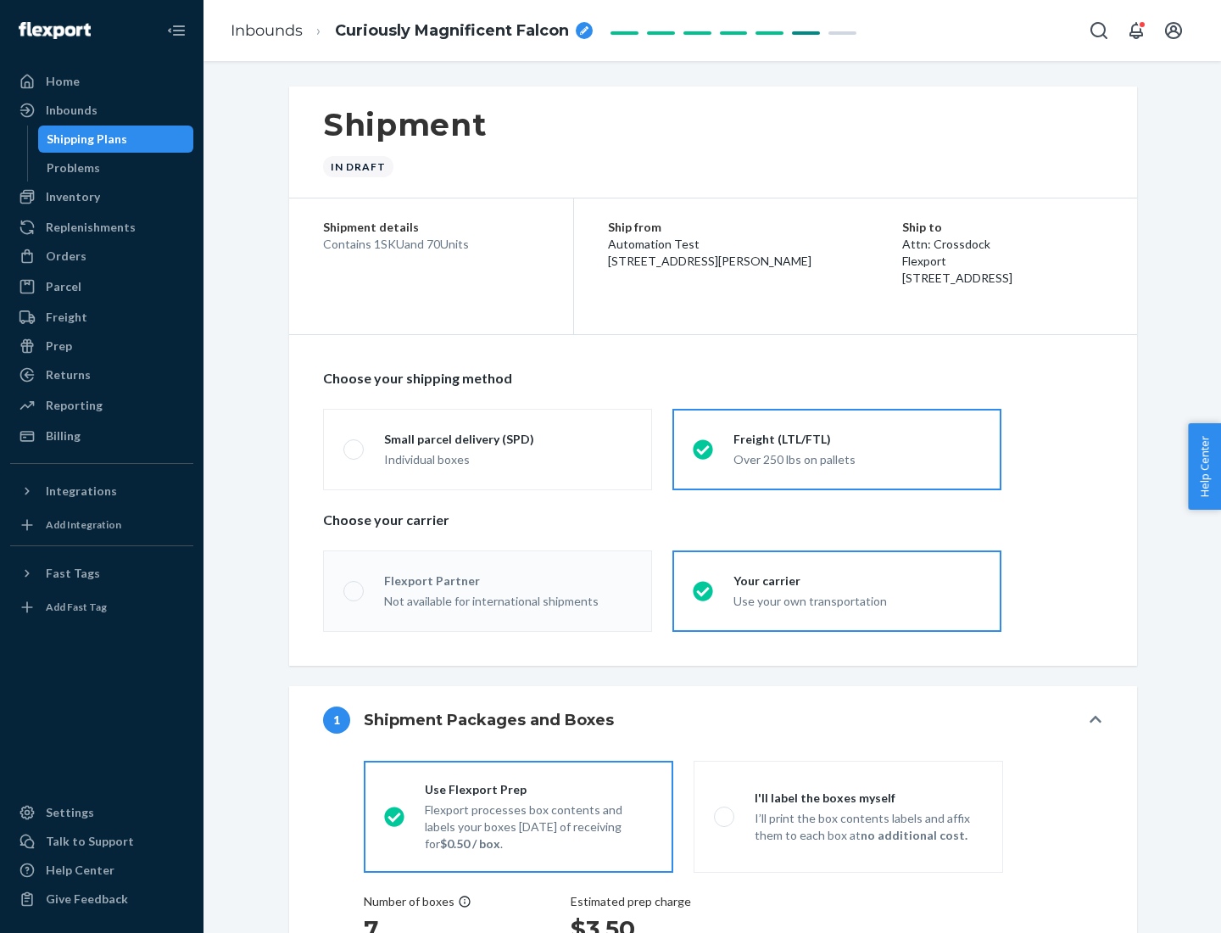
radio input "true"
radio input "false"
radio input "true"
radio input "false"
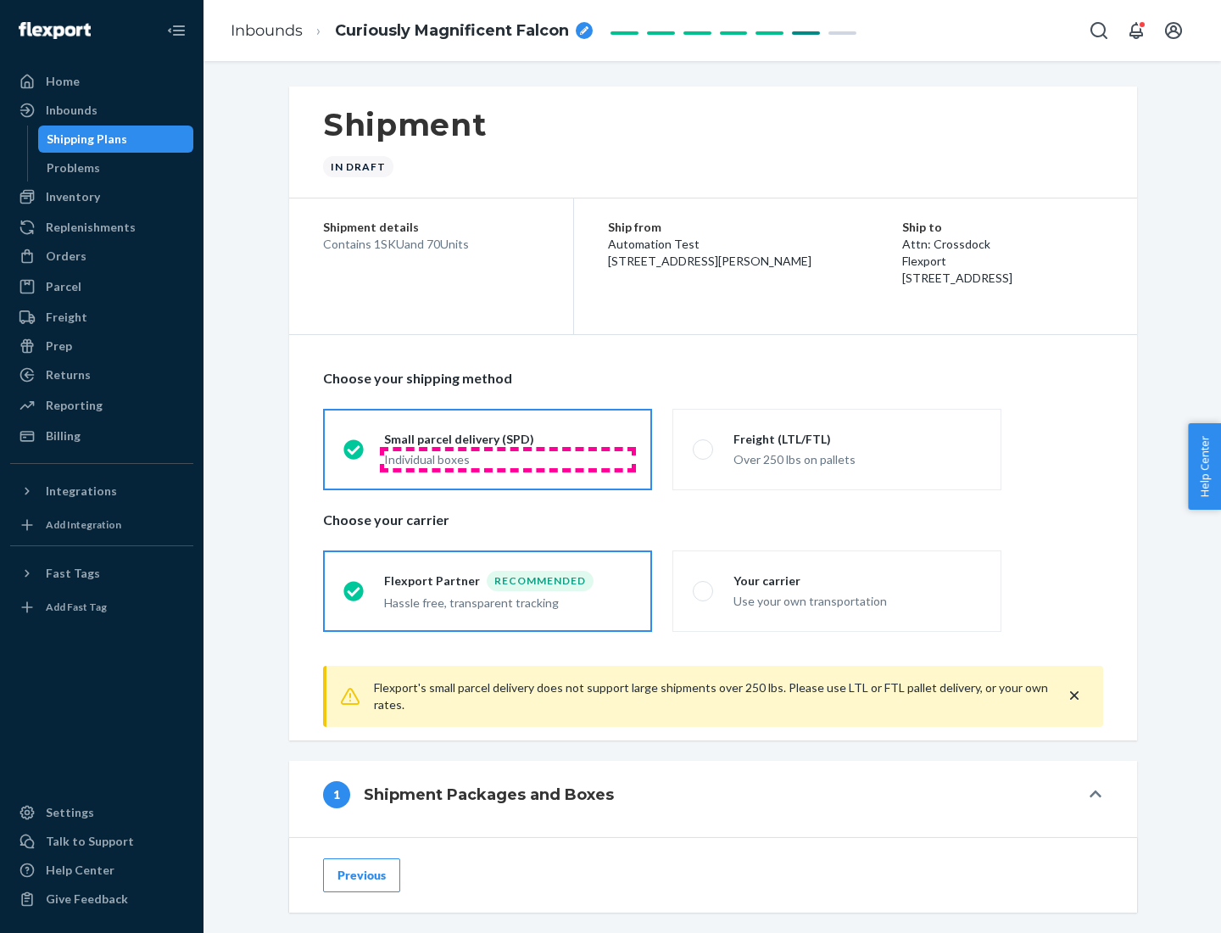
click at [508, 459] on div "Individual boxes" at bounding box center [508, 459] width 248 height 17
click at [354, 454] on input "Small parcel delivery (SPD) Individual boxes" at bounding box center [348, 448] width 11 height 11
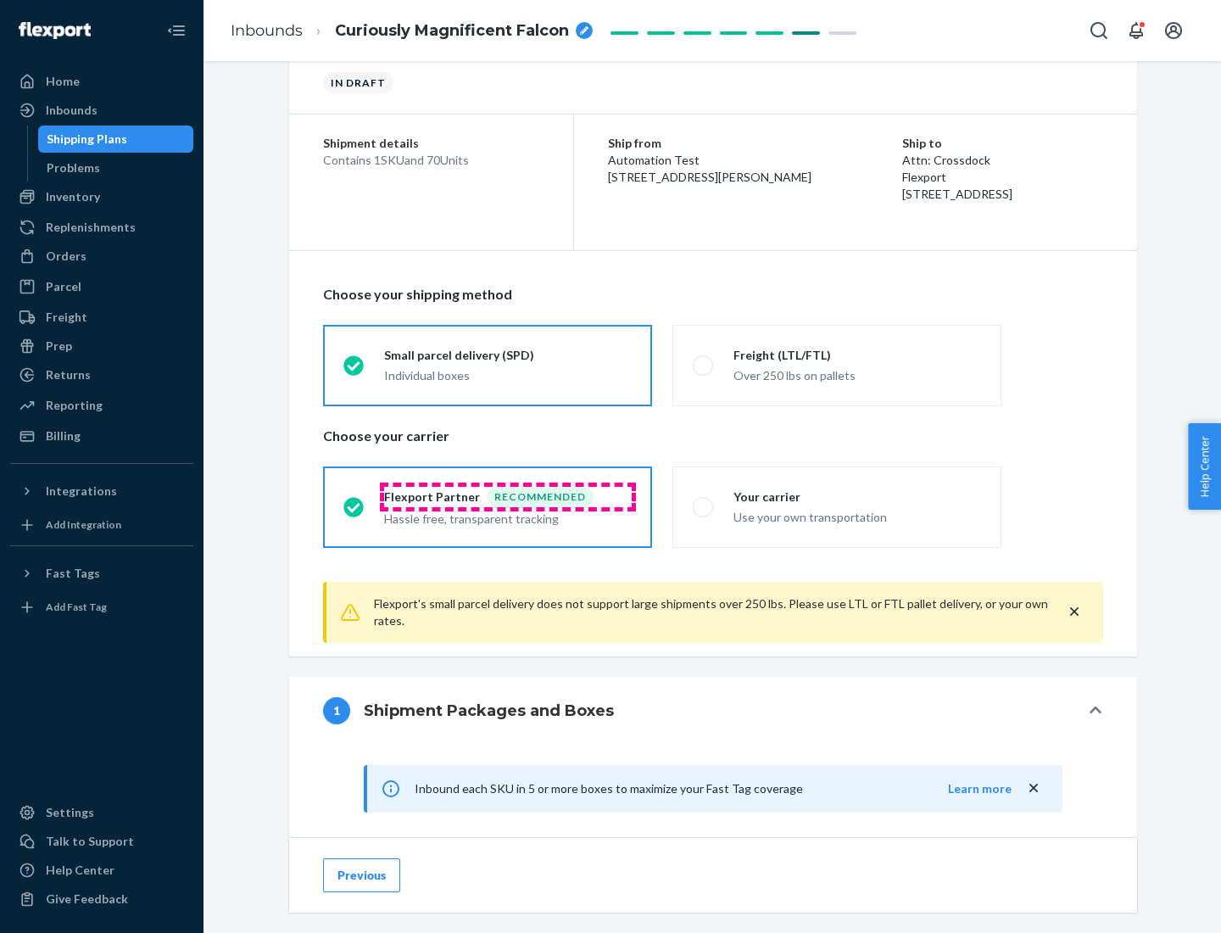
click at [508, 496] on div "Recommended" at bounding box center [540, 497] width 107 height 20
click at [354, 501] on input "Flexport Partner Recommended Hassle free, transparent tracking" at bounding box center [348, 506] width 11 height 11
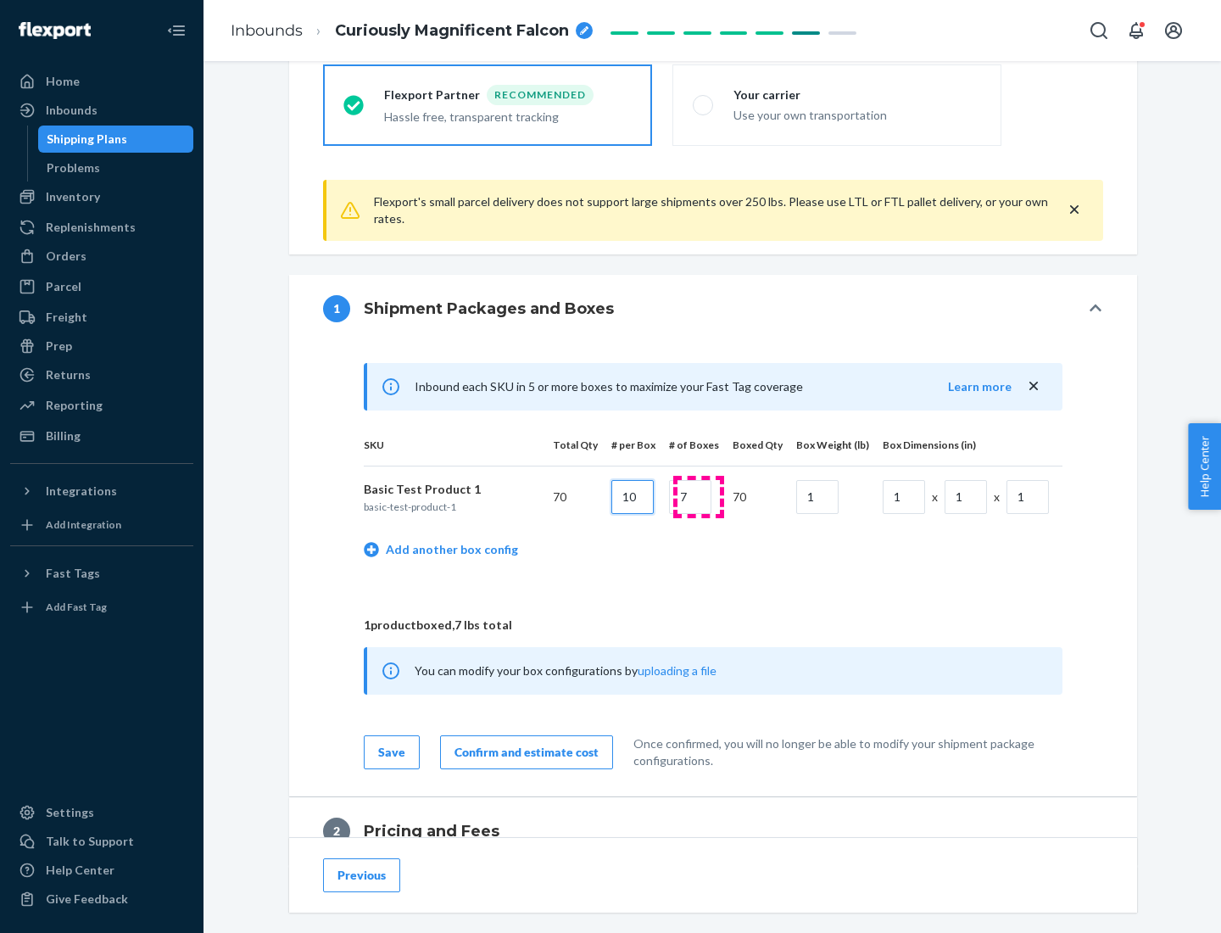
type input "10"
type input "7"
type input "1"
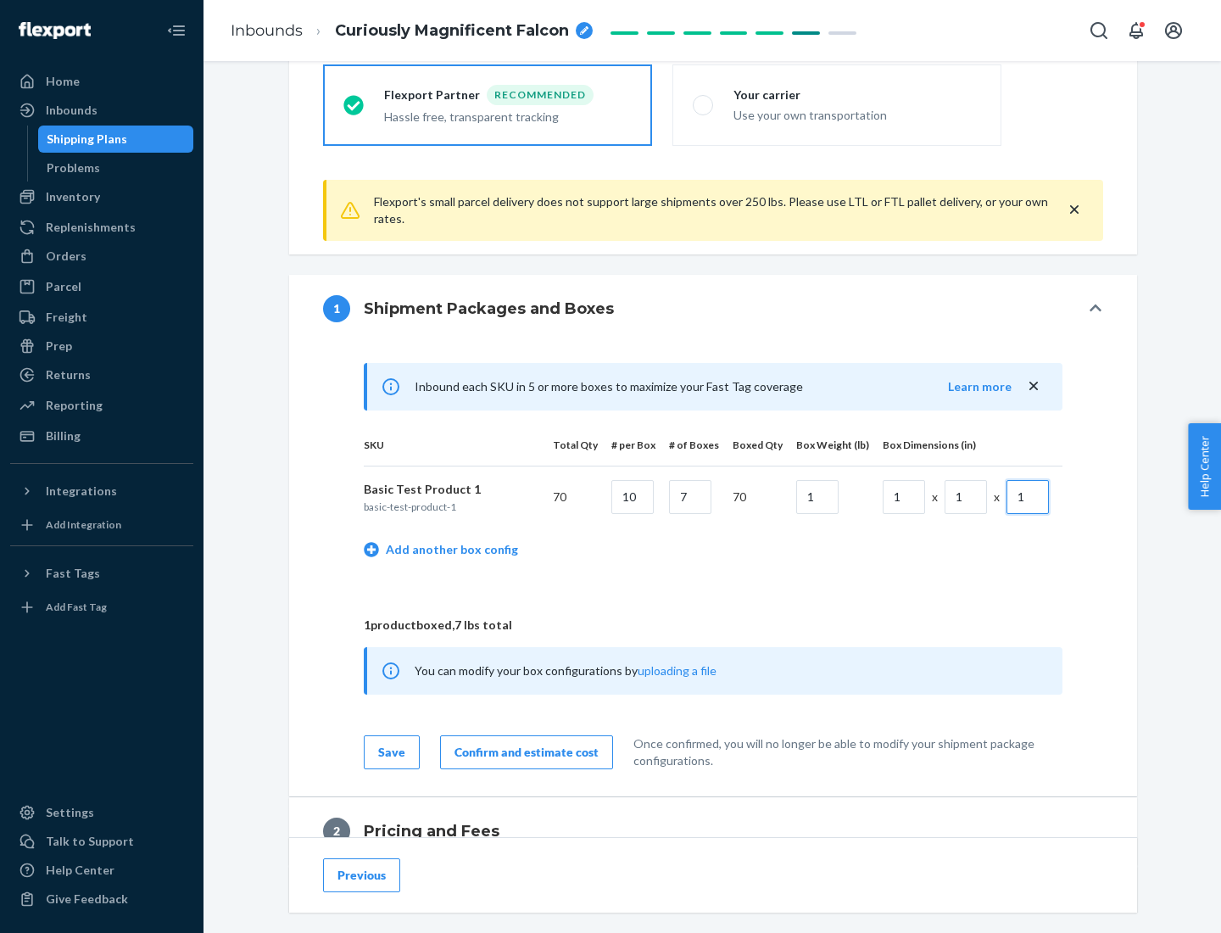
scroll to position [741, 0]
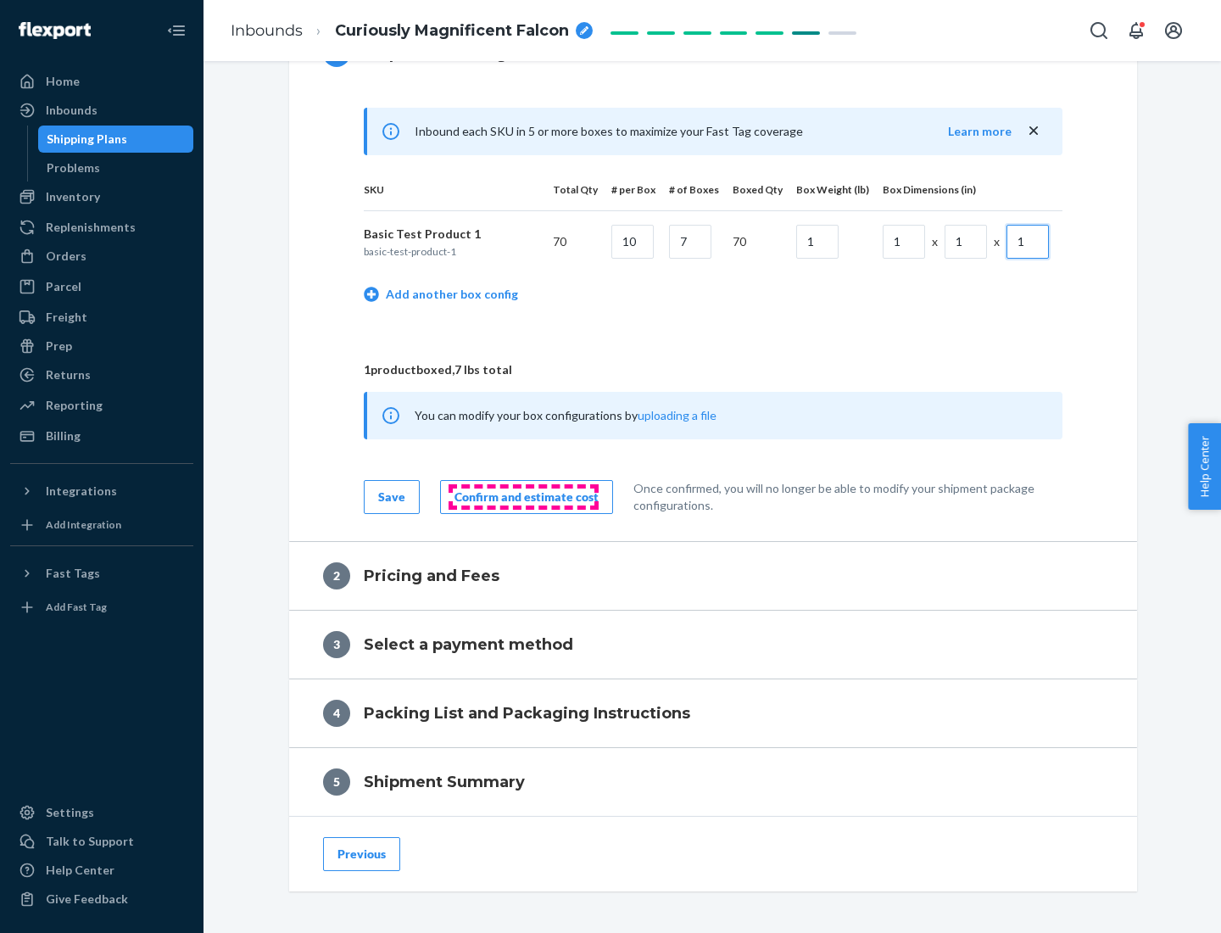
type input "1"
click at [523, 496] on div "Confirm and estimate cost" at bounding box center [526, 496] width 144 height 17
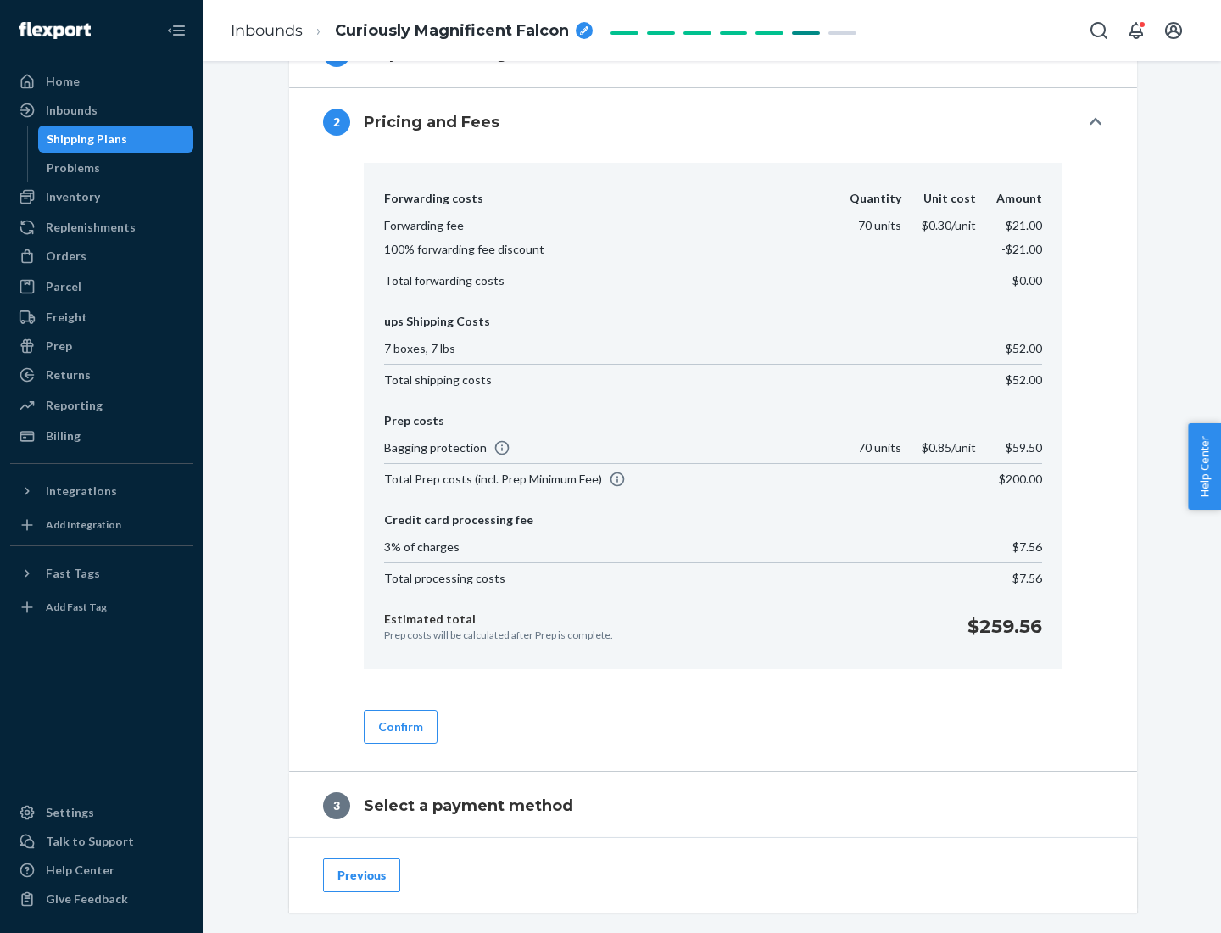
scroll to position [971, 0]
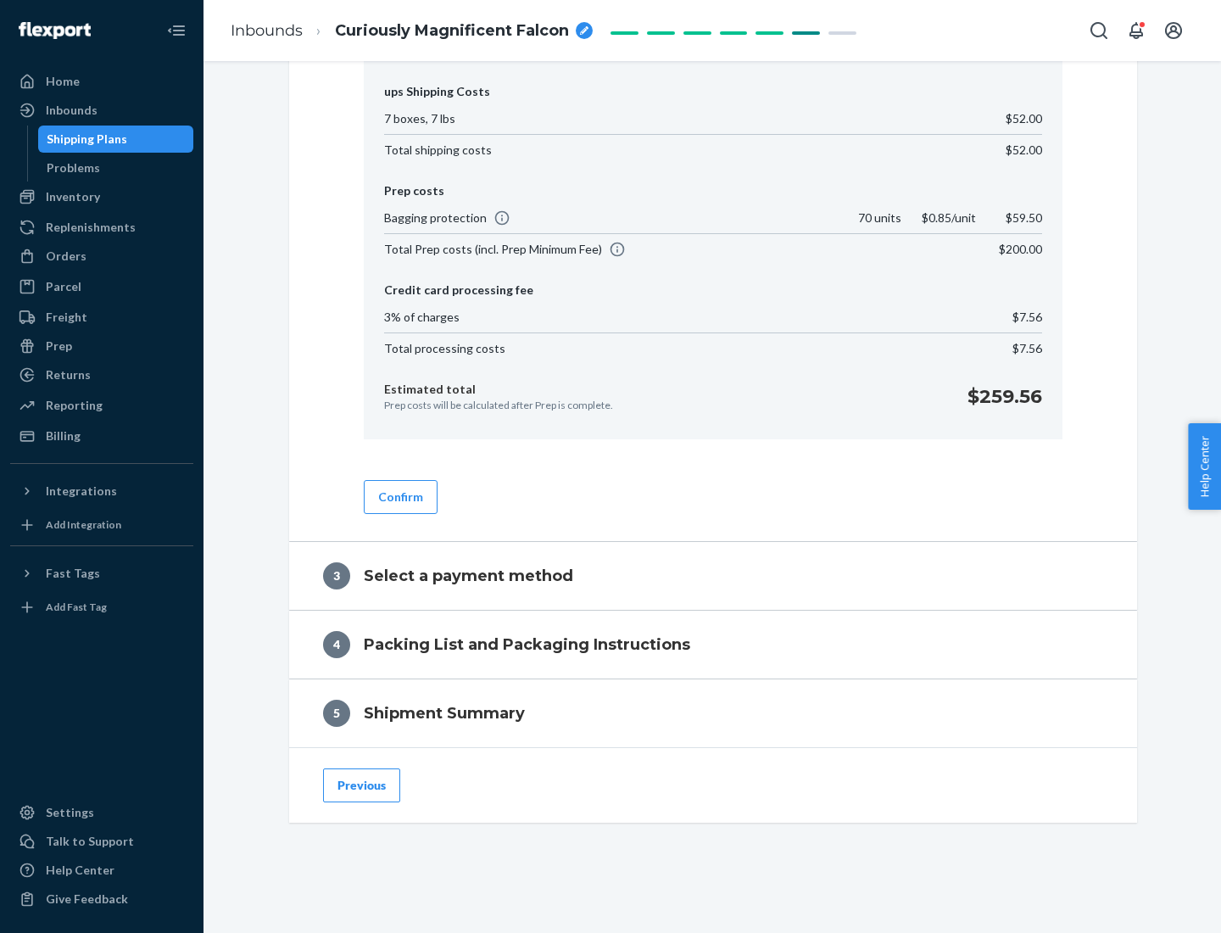
click at [399, 496] on button "Confirm" at bounding box center [401, 497] width 74 height 34
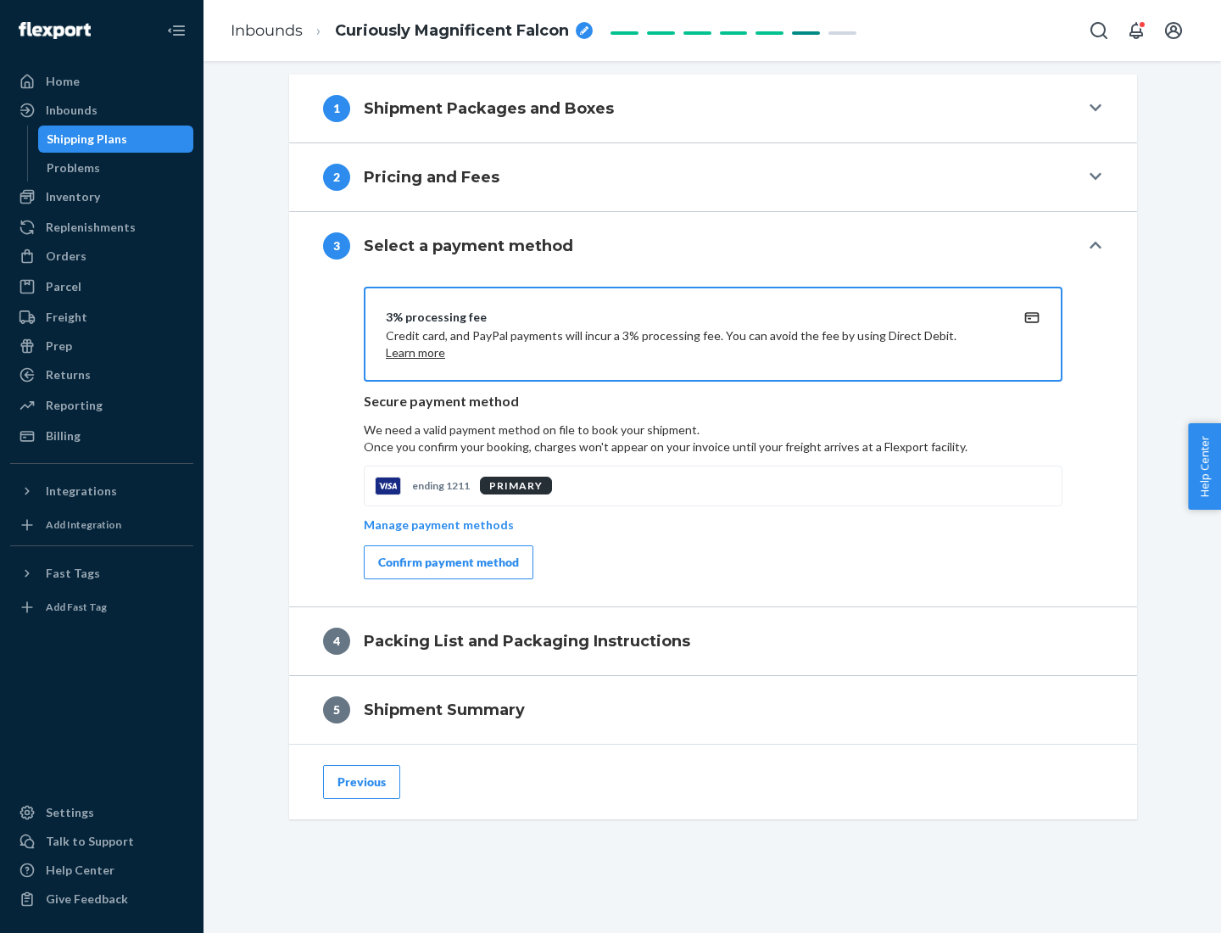
scroll to position [686, 0]
click at [447, 562] on div "Confirm payment method" at bounding box center [448, 562] width 141 height 17
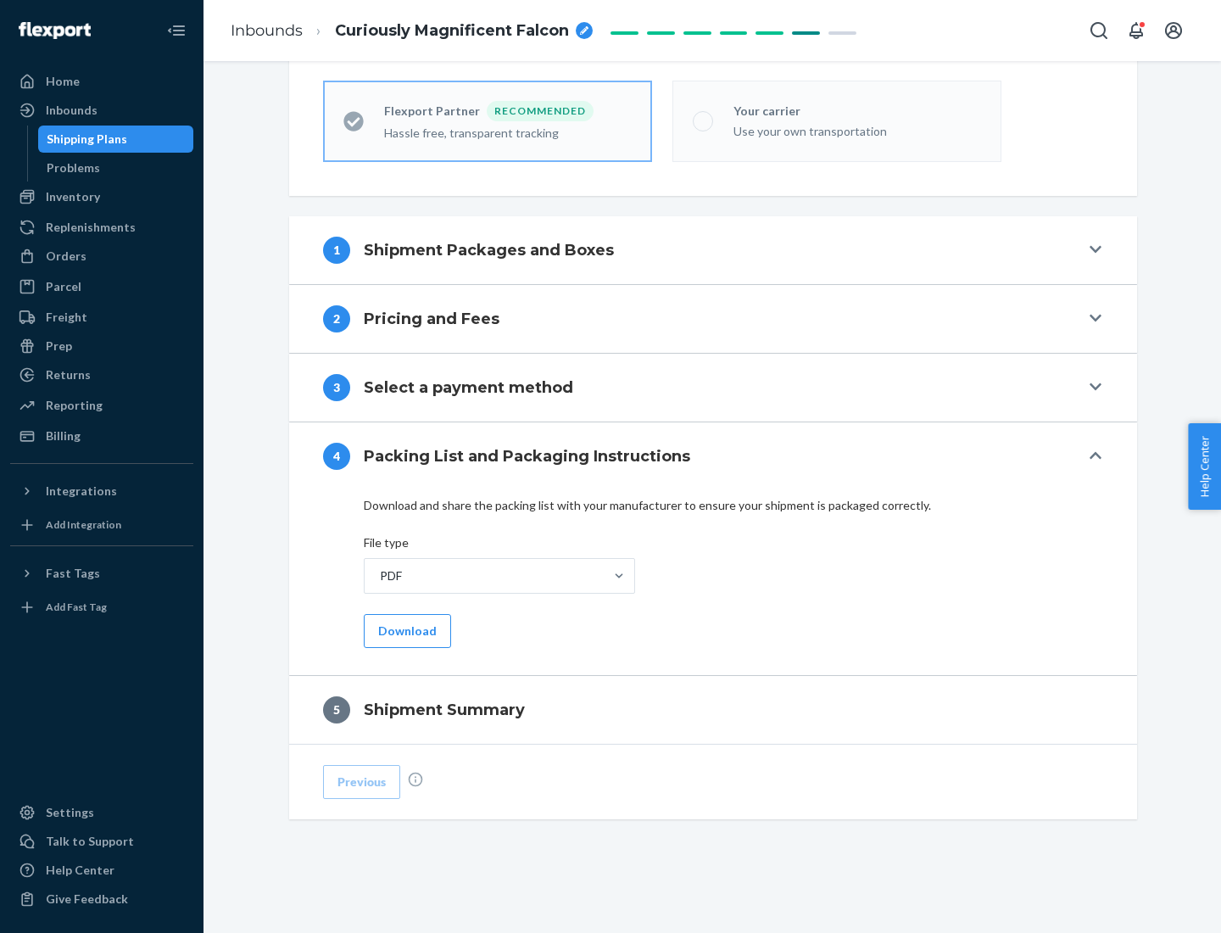
scroll to position [470, 0]
click at [405, 630] on button "Download" at bounding box center [407, 631] width 87 height 34
